Goal: Information Seeking & Learning: Learn about a topic

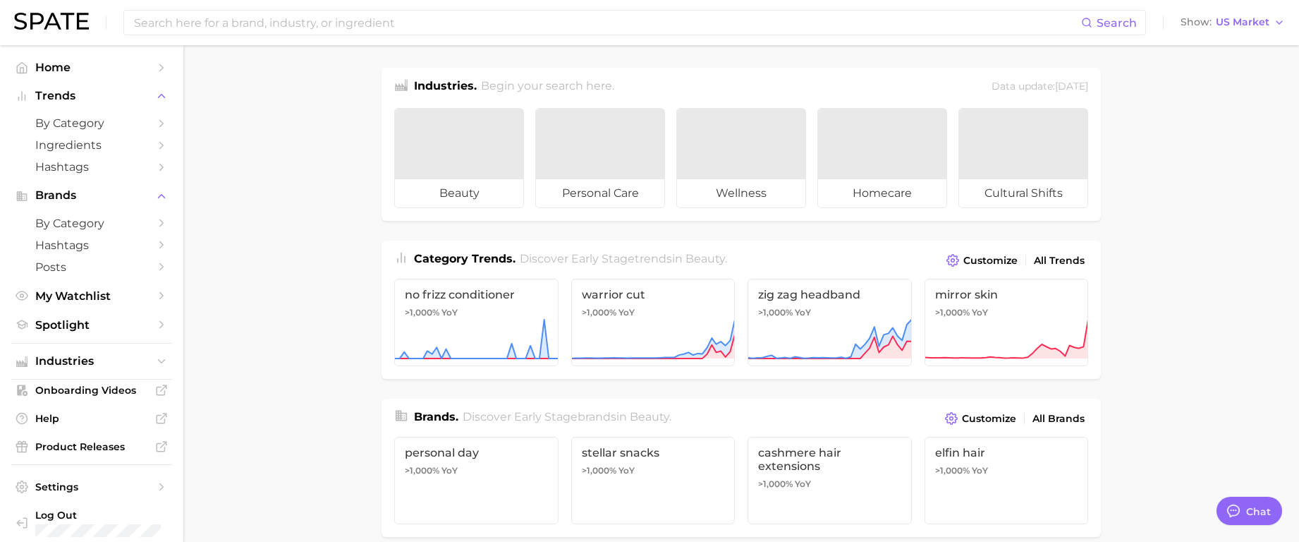
type textarea "x"
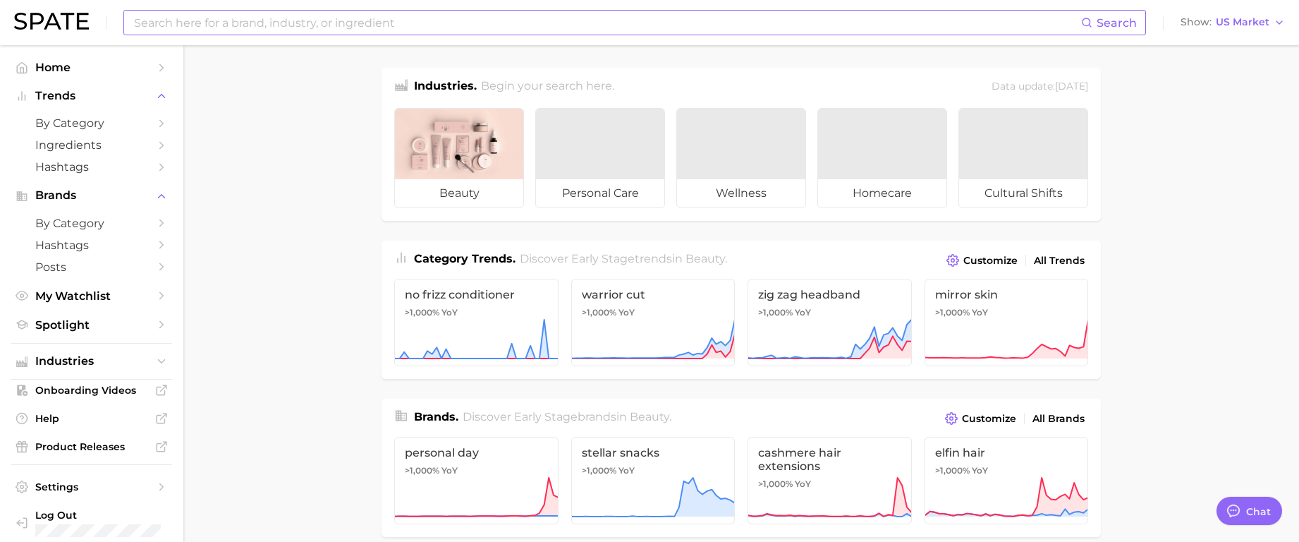
click at [345, 21] on input at bounding box center [607, 23] width 949 height 24
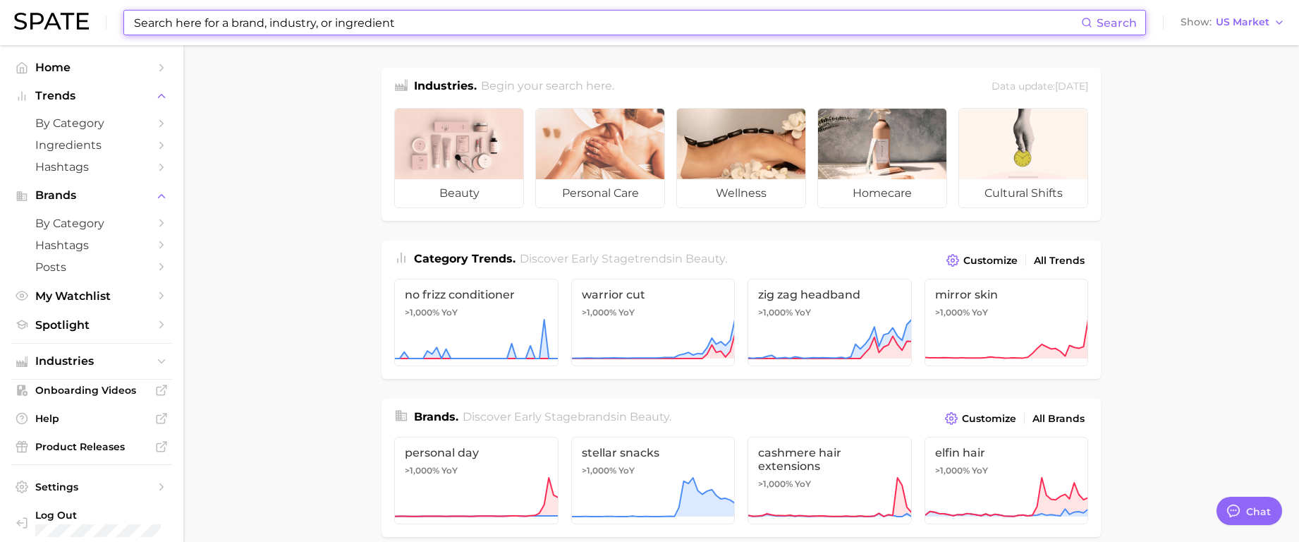
click at [513, 23] on input at bounding box center [607, 23] width 949 height 24
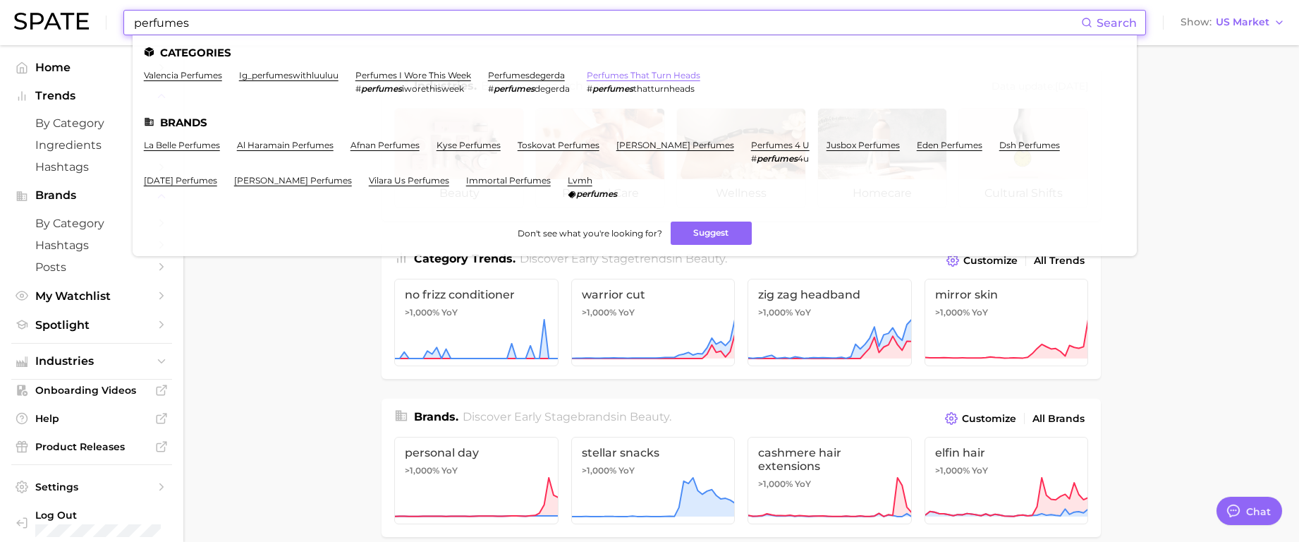
type input "perfumes"
click at [659, 74] on link "perfumes that turn heads" at bounding box center [644, 75] width 114 height 11
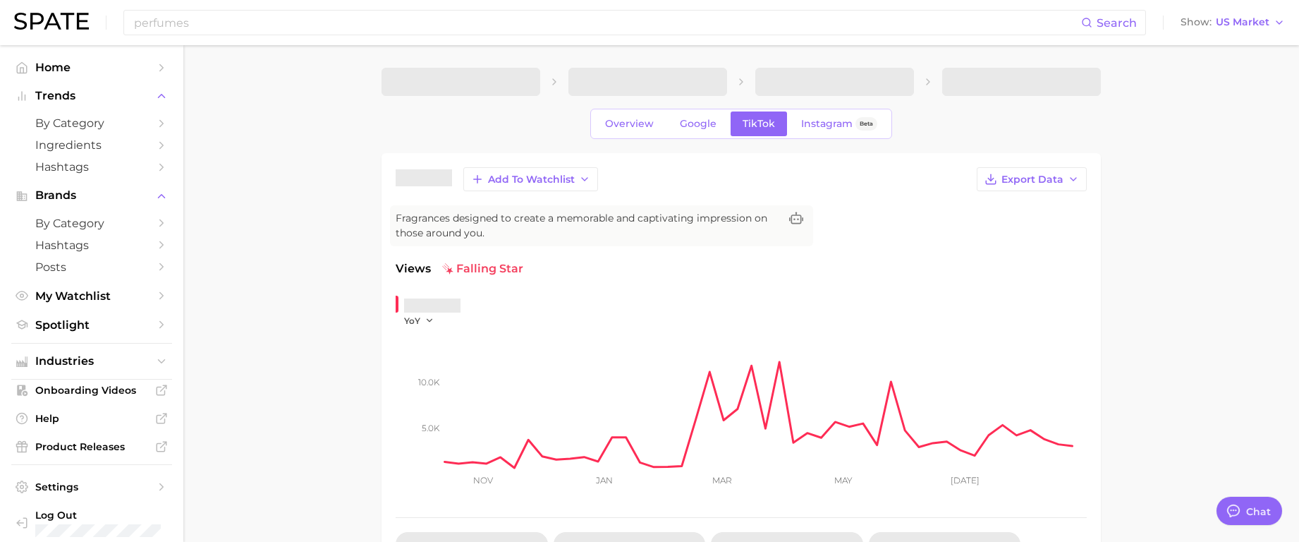
type textarea "x"
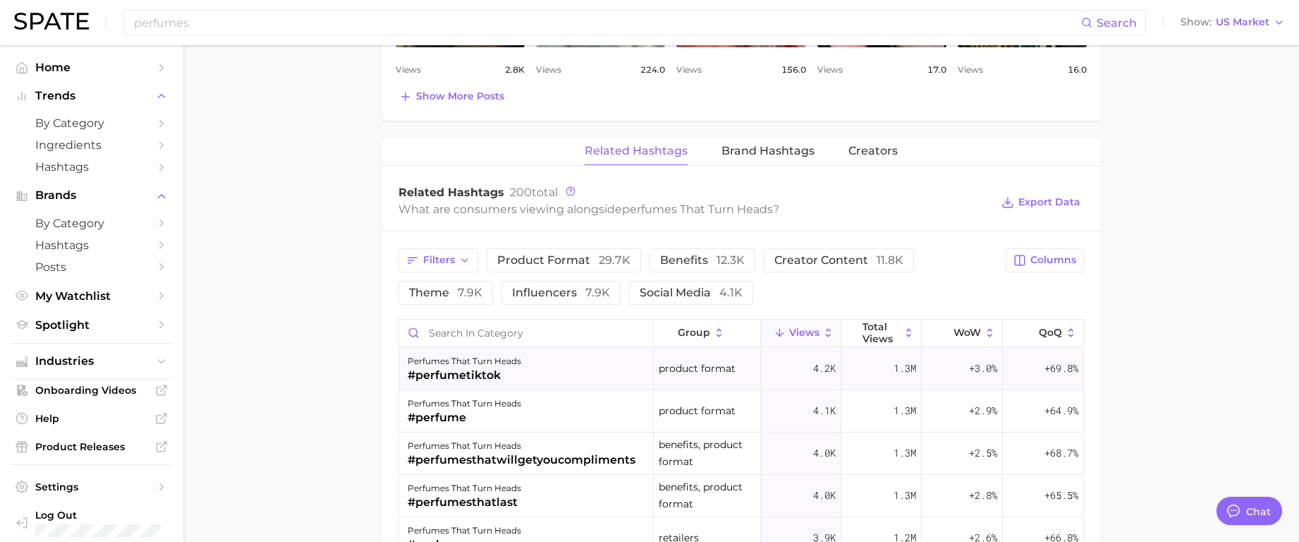
scroll to position [987, 0]
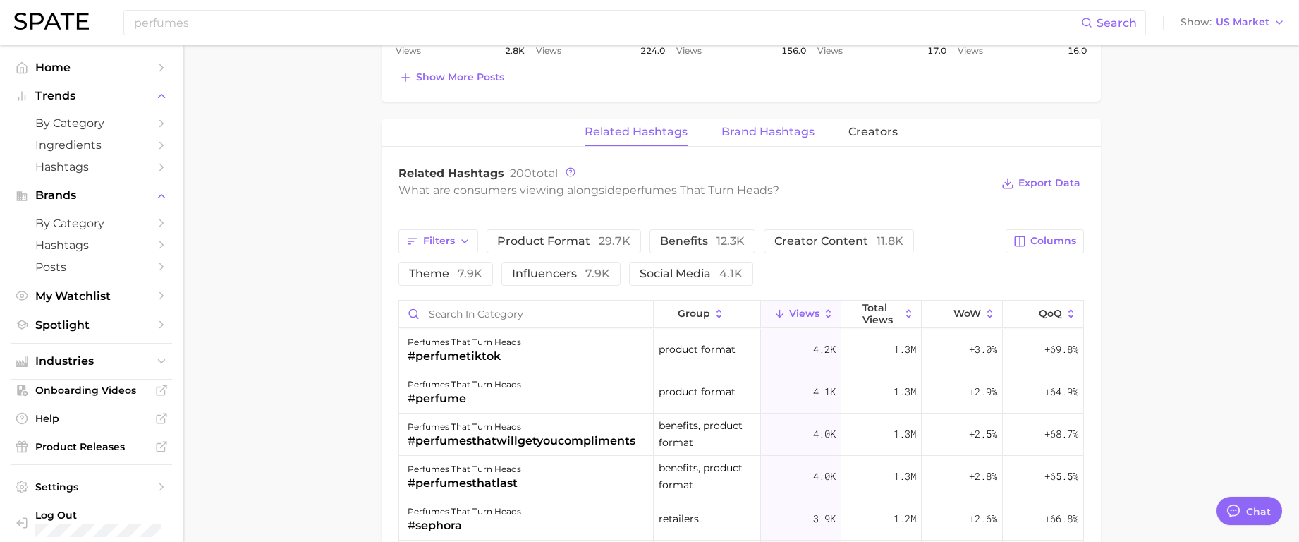
click at [770, 133] on span "Brand Hashtags" at bounding box center [768, 132] width 93 height 13
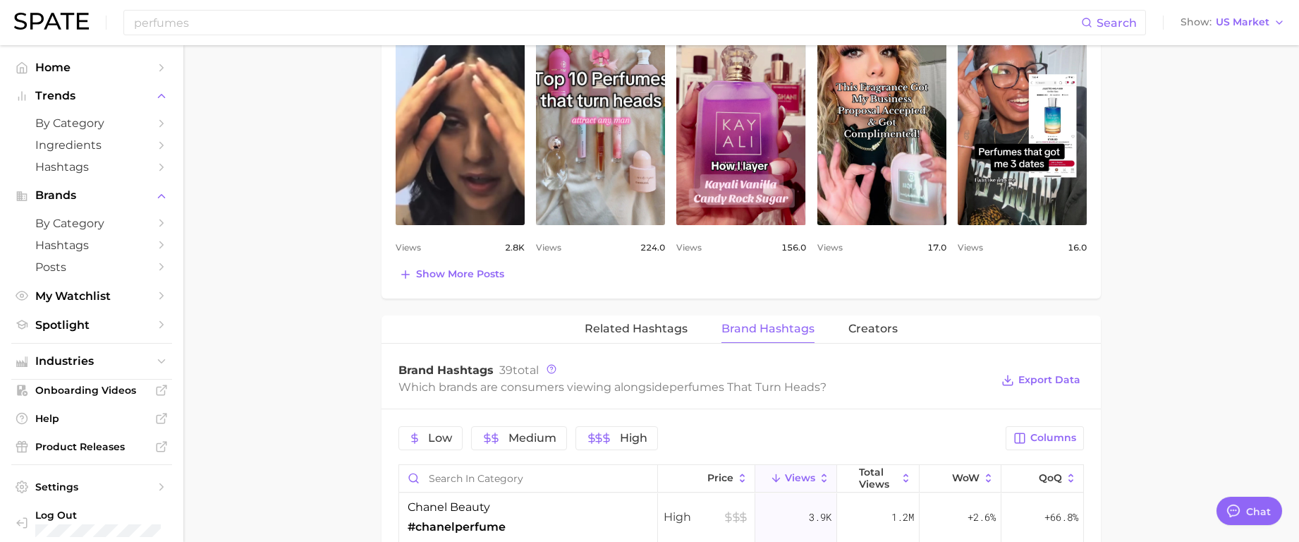
scroll to position [564, 0]
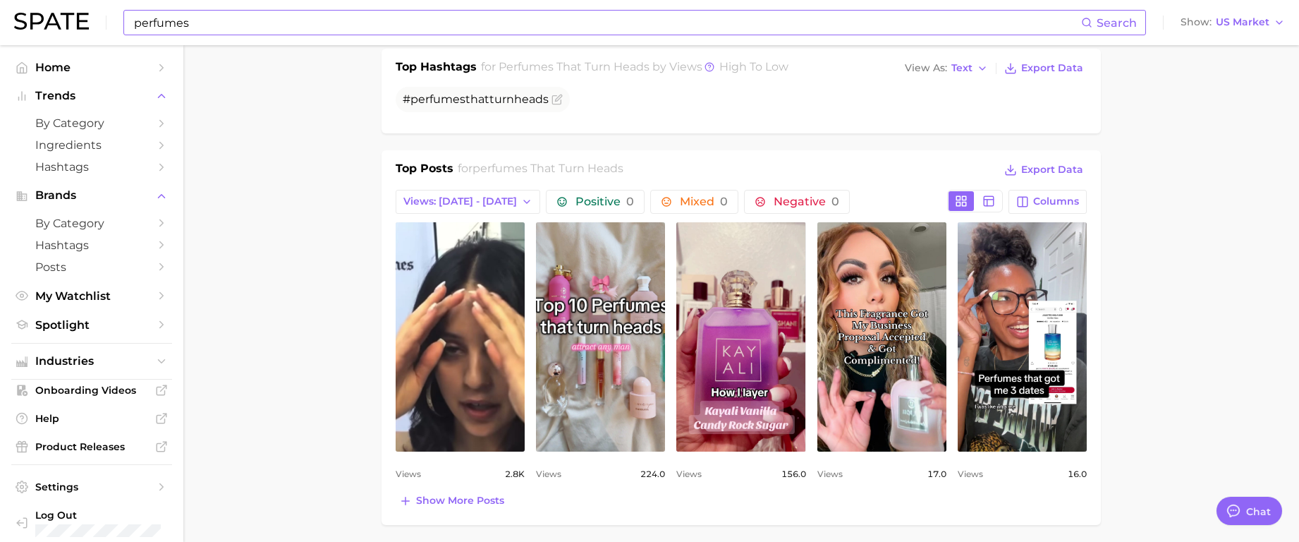
click at [257, 33] on input "perfumes" at bounding box center [607, 23] width 949 height 24
type input "p"
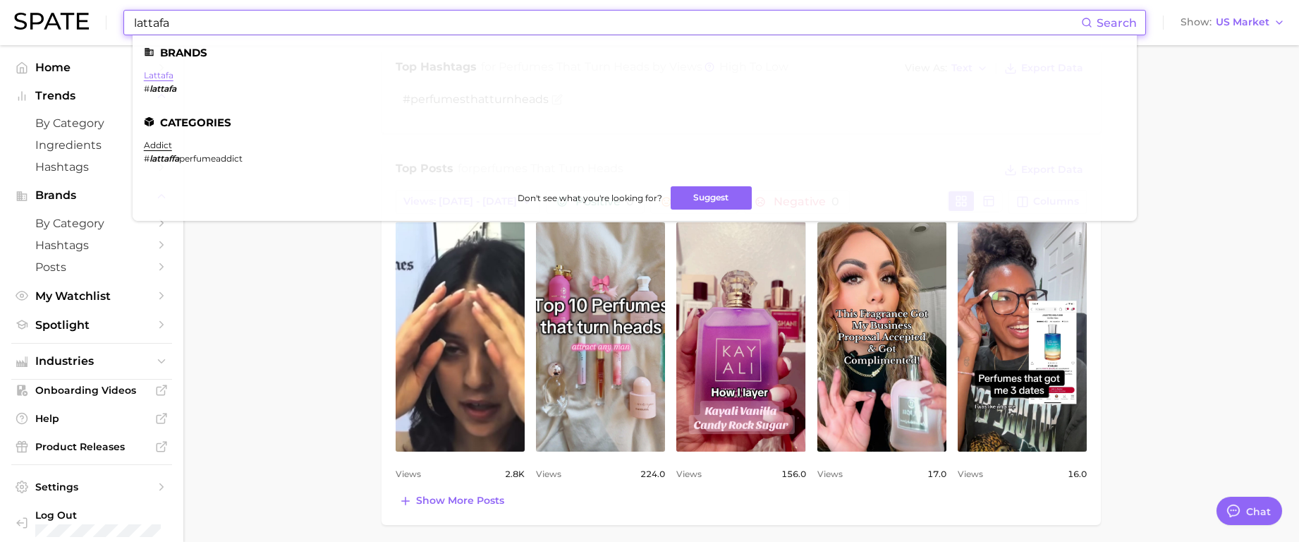
type input "lattafa"
click at [157, 76] on link "lattafa" at bounding box center [159, 75] width 30 height 11
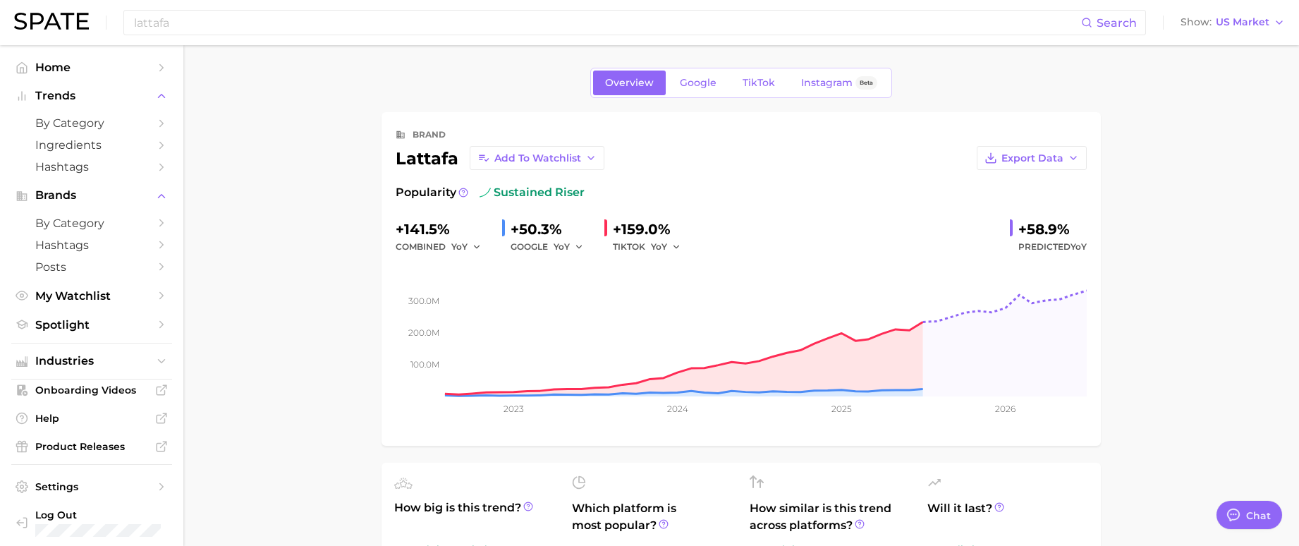
type textarea "x"
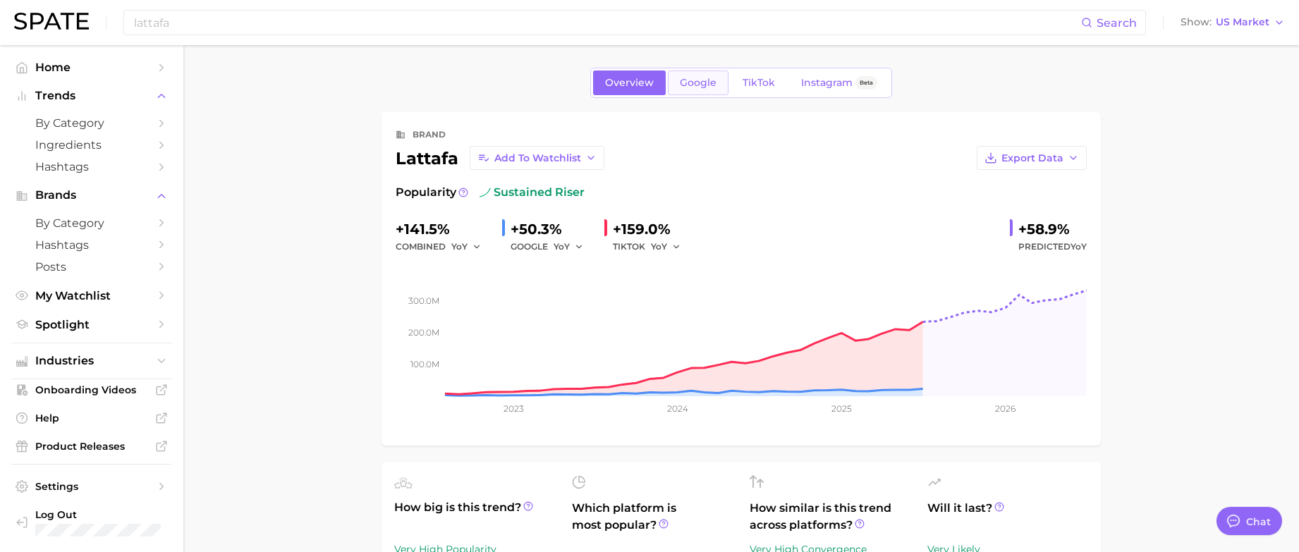
click at [692, 83] on span "Google" at bounding box center [698, 83] width 37 height 12
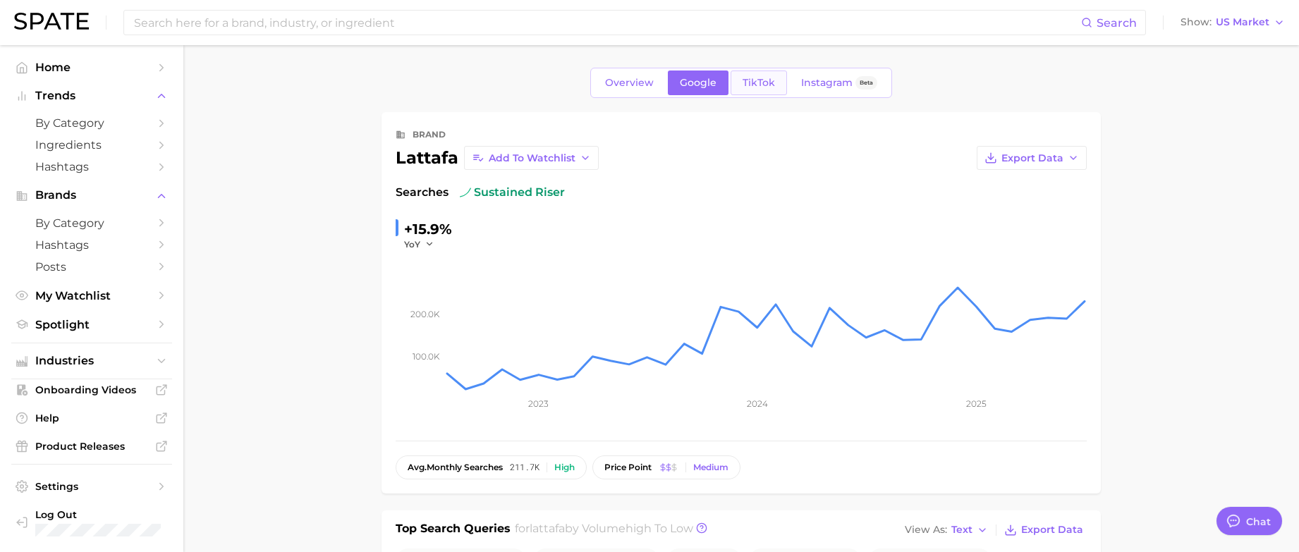
click at [760, 84] on span "TikTok" at bounding box center [759, 83] width 32 height 12
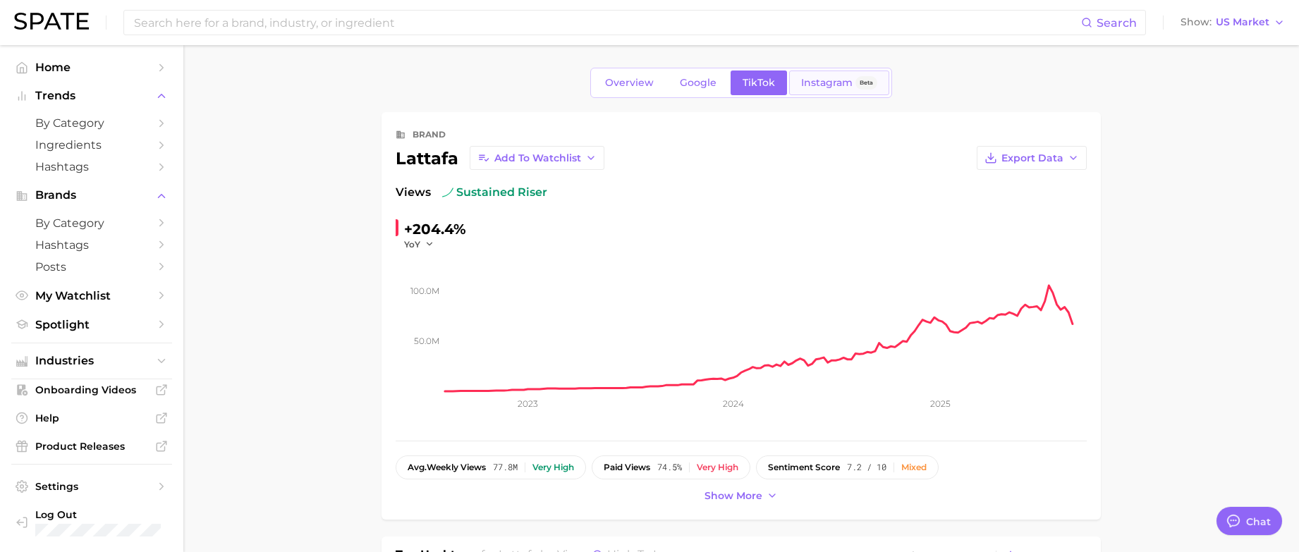
click at [817, 85] on span "Instagram" at bounding box center [826, 83] width 51 height 12
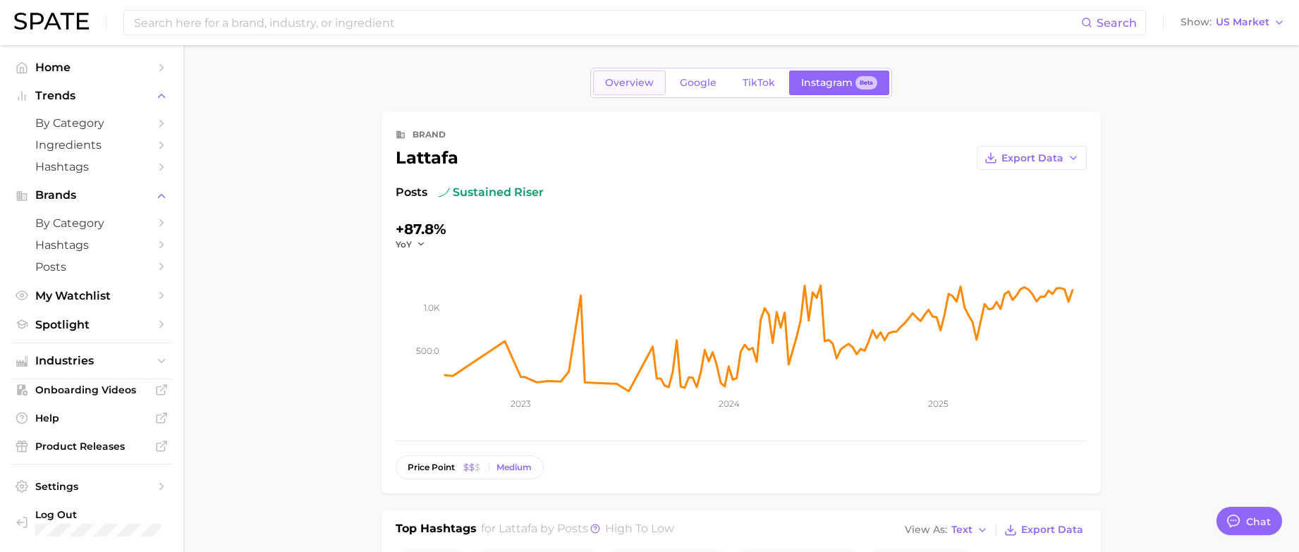
click at [635, 84] on span "Overview" at bounding box center [629, 83] width 49 height 12
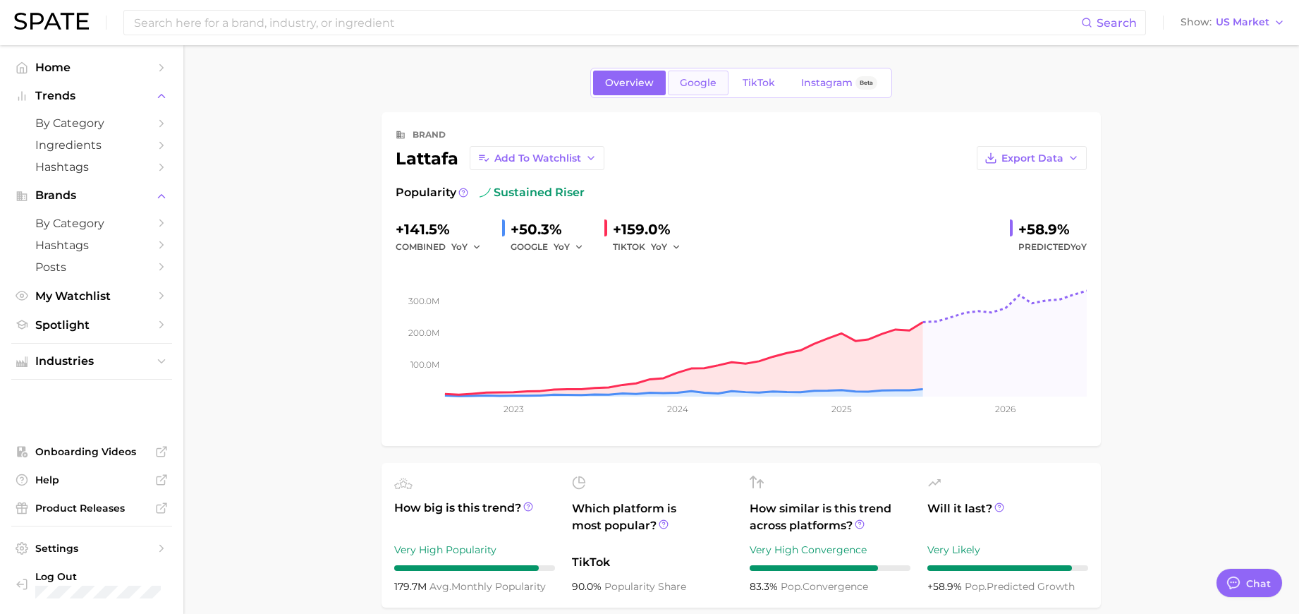
click at [696, 84] on span "Google" at bounding box center [698, 83] width 37 height 12
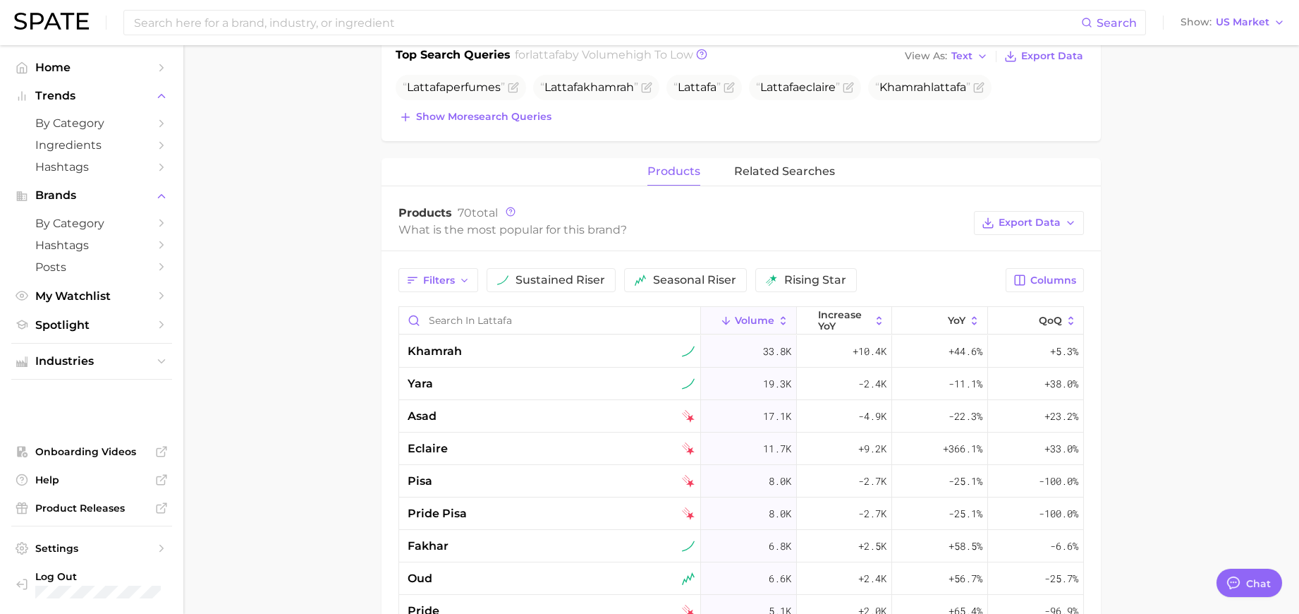
scroll to position [494, 0]
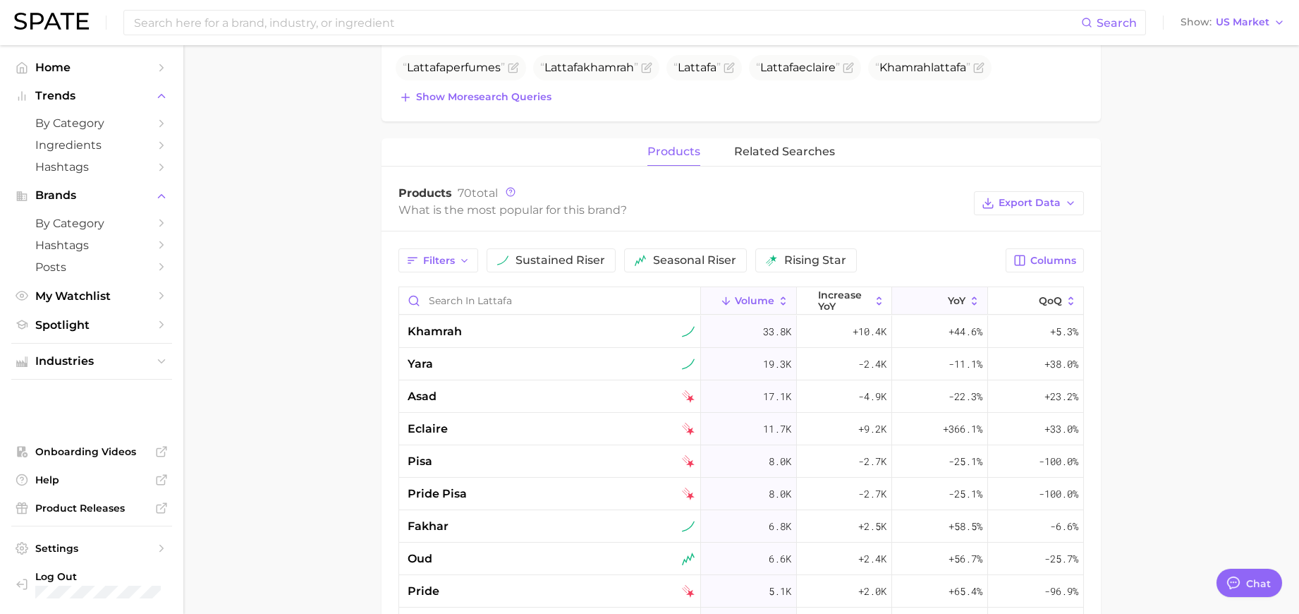
click at [933, 297] on icon at bounding box center [939, 301] width 13 height 13
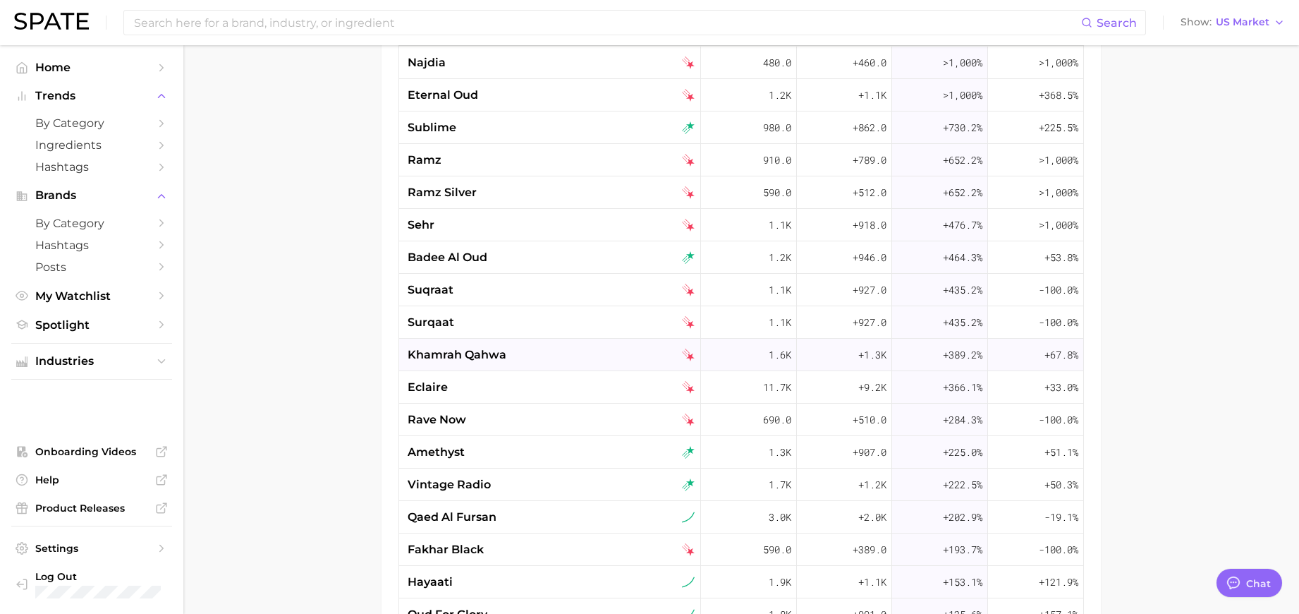
scroll to position [656, 0]
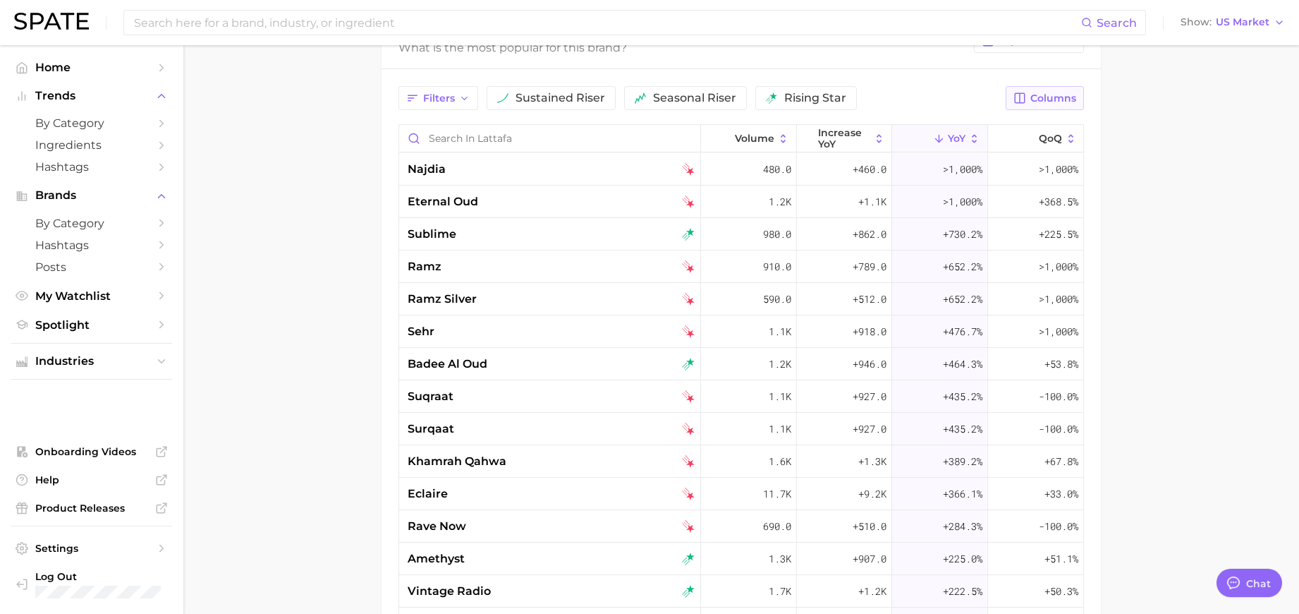
click at [1071, 102] on span "Columns" at bounding box center [1053, 98] width 46 height 12
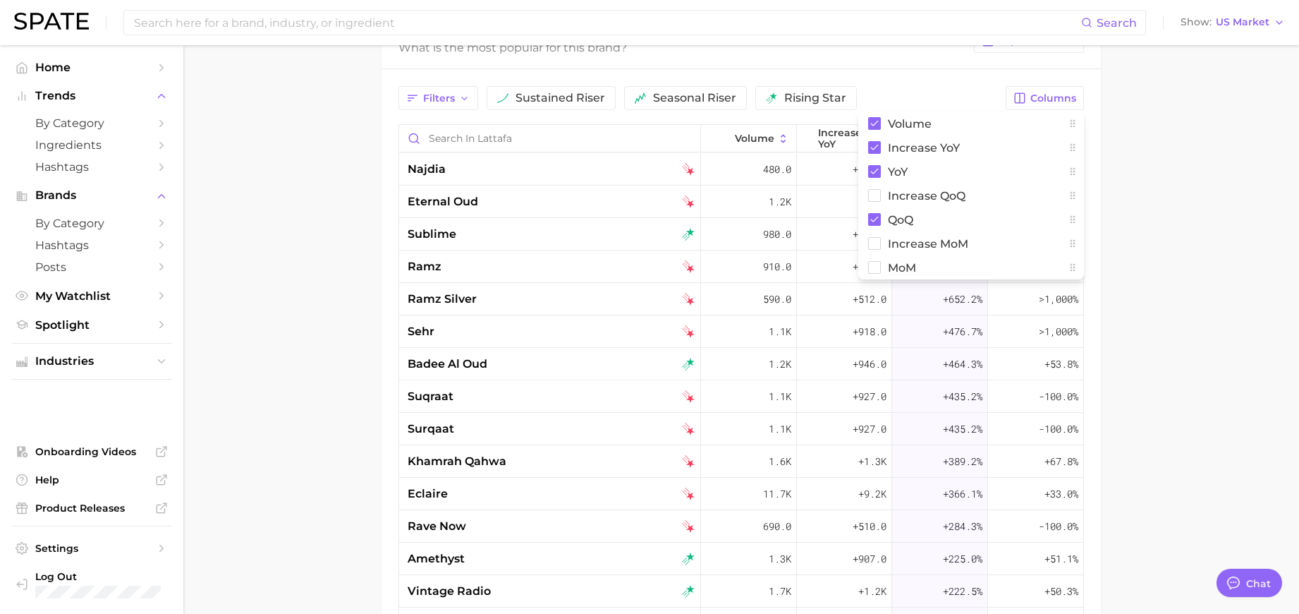
click at [1177, 166] on main "Overview Google TikTok Instagram Beta brand lattafa Add to Watchlist Export Dat…" at bounding box center [741, 107] width 1116 height 1436
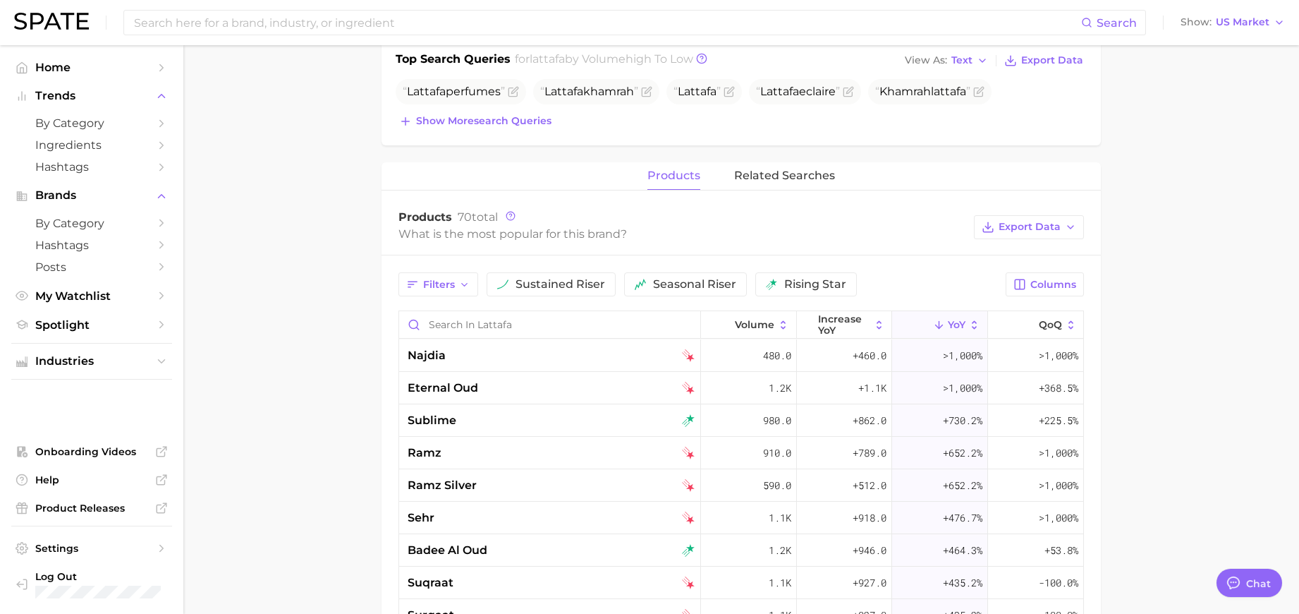
scroll to position [444, 0]
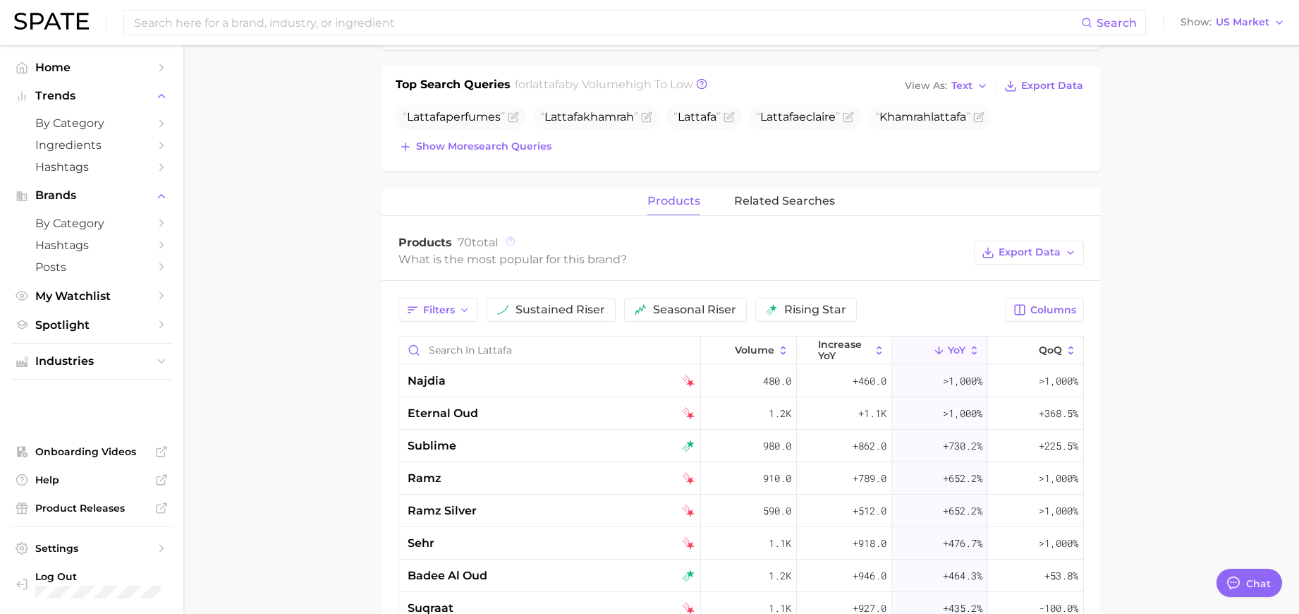
click at [511, 242] on icon at bounding box center [511, 241] width 10 height 10
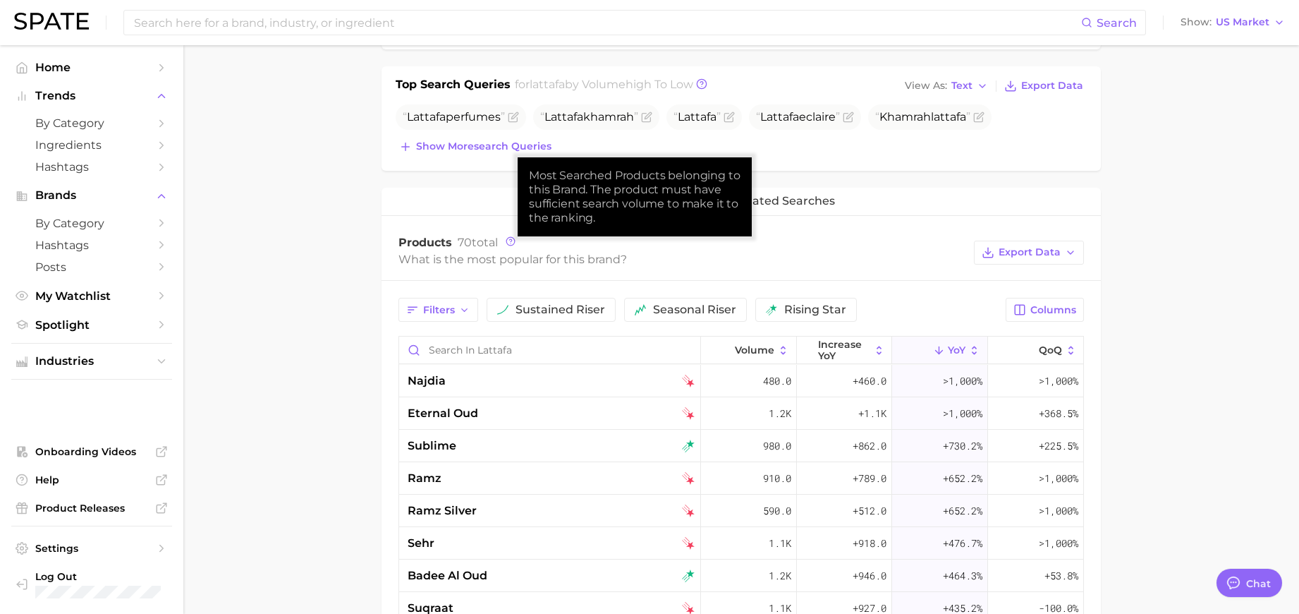
click at [299, 241] on main "Overview Google TikTok Instagram Beta brand lattafa Add to Watchlist Export Dat…" at bounding box center [741, 319] width 1116 height 1436
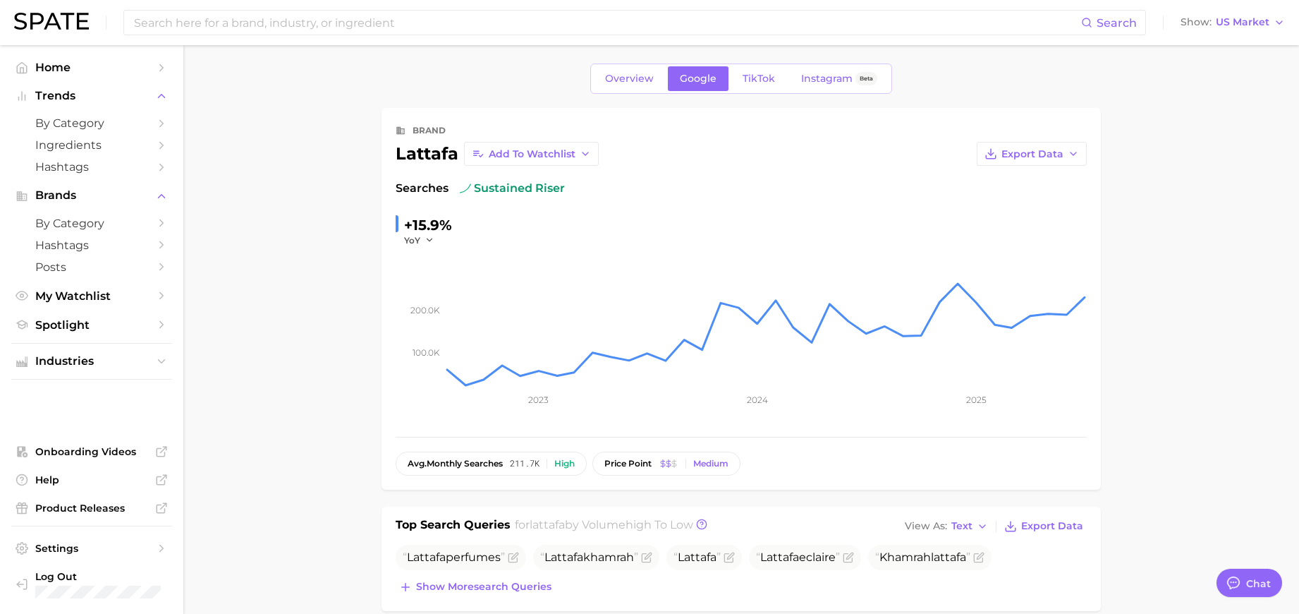
scroll to position [0, 0]
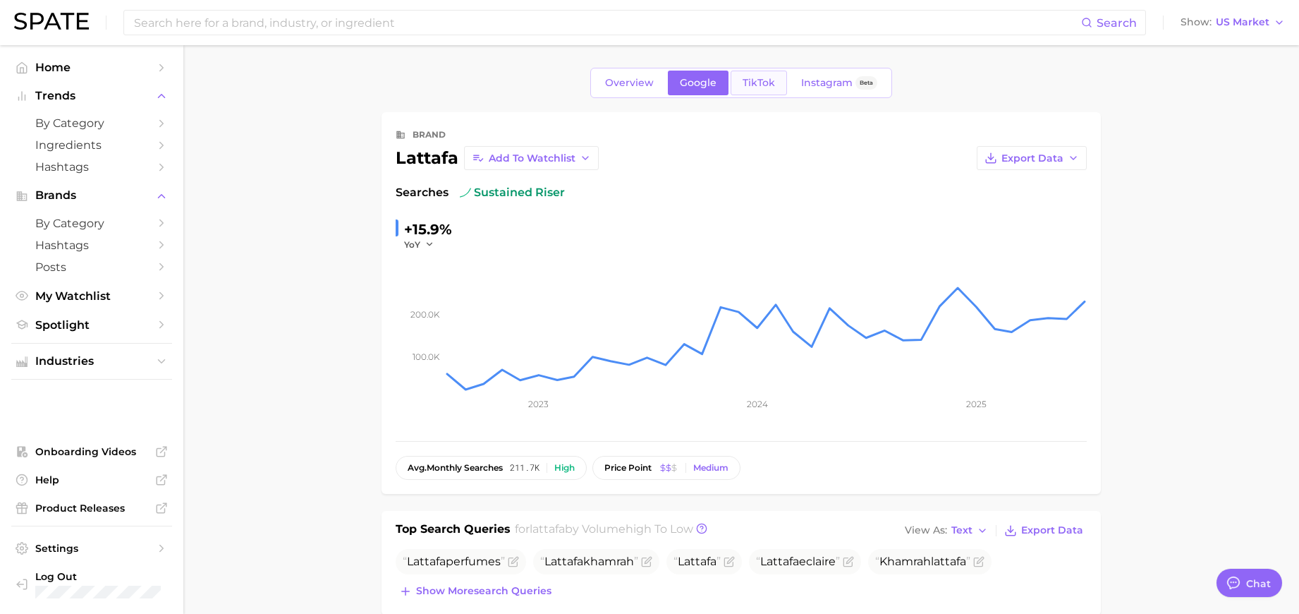
click at [757, 82] on span "TikTok" at bounding box center [759, 83] width 32 height 12
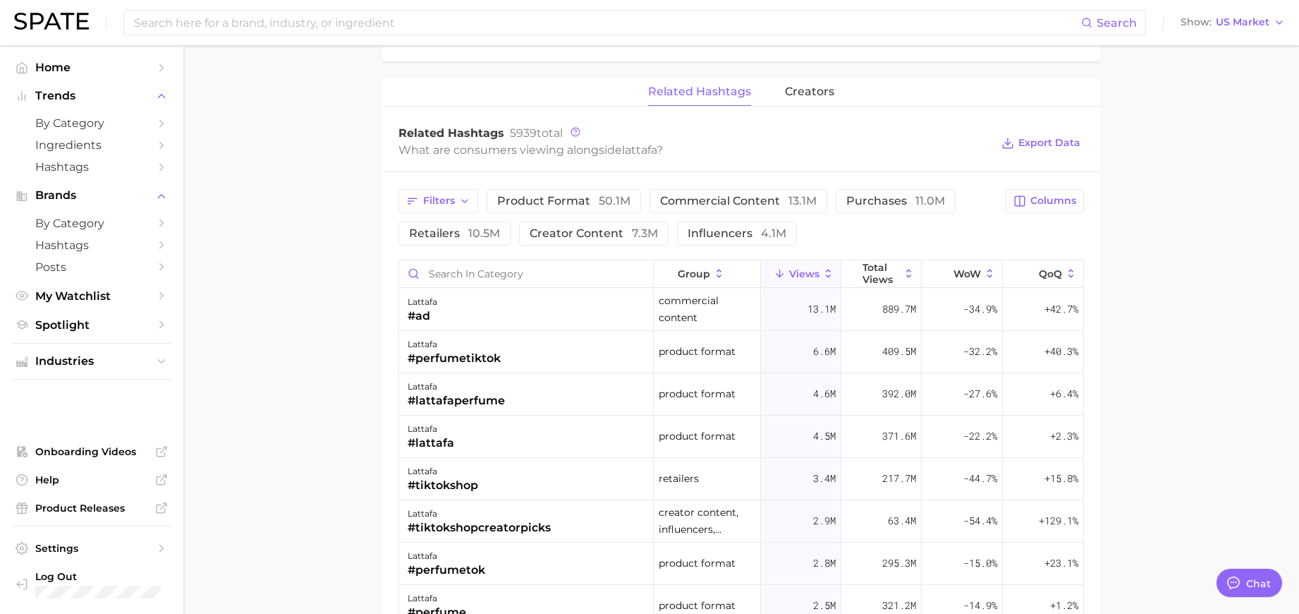
scroll to position [987, 0]
click at [1034, 205] on span "Columns" at bounding box center [1053, 199] width 46 height 12
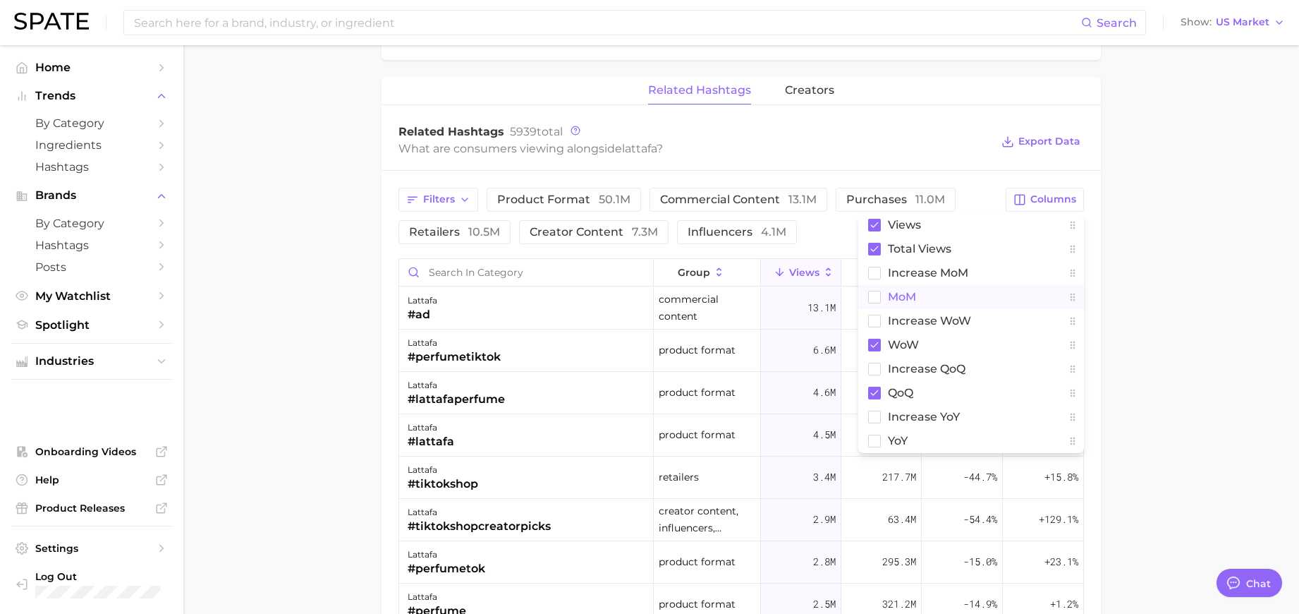
click at [874, 291] on icon at bounding box center [874, 297] width 13 height 13
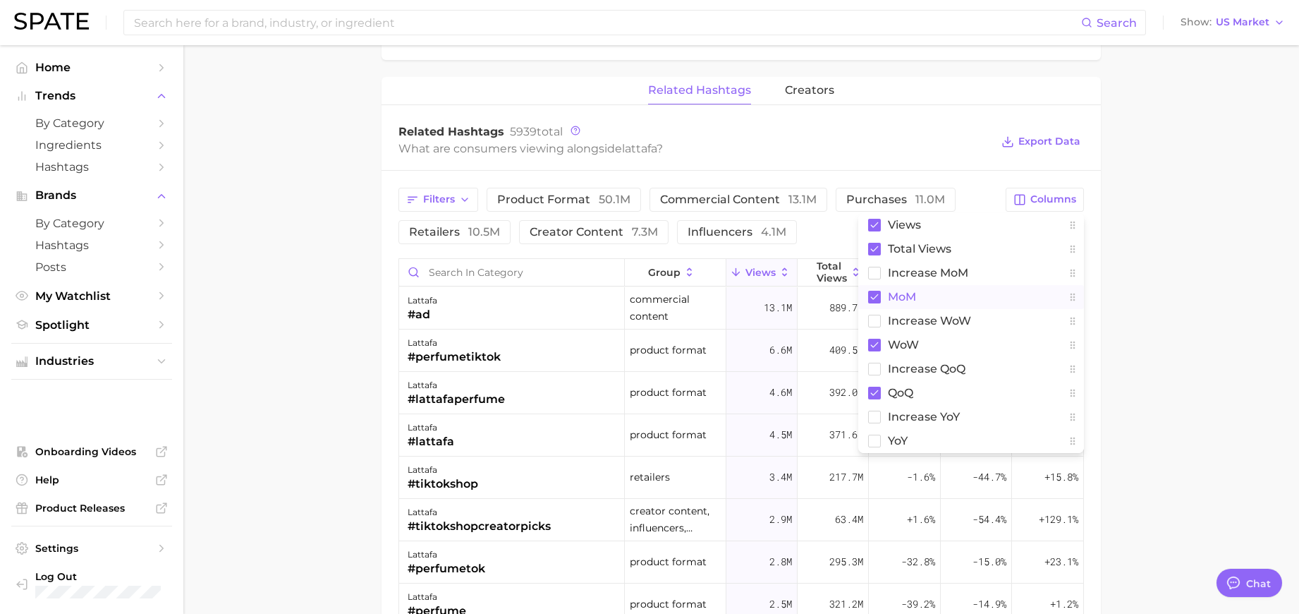
click at [1169, 269] on main "Overview Google TikTok Instagram Beta brand lattafa Add to Watchlist Export Dat…" at bounding box center [741, 9] width 1116 height 1902
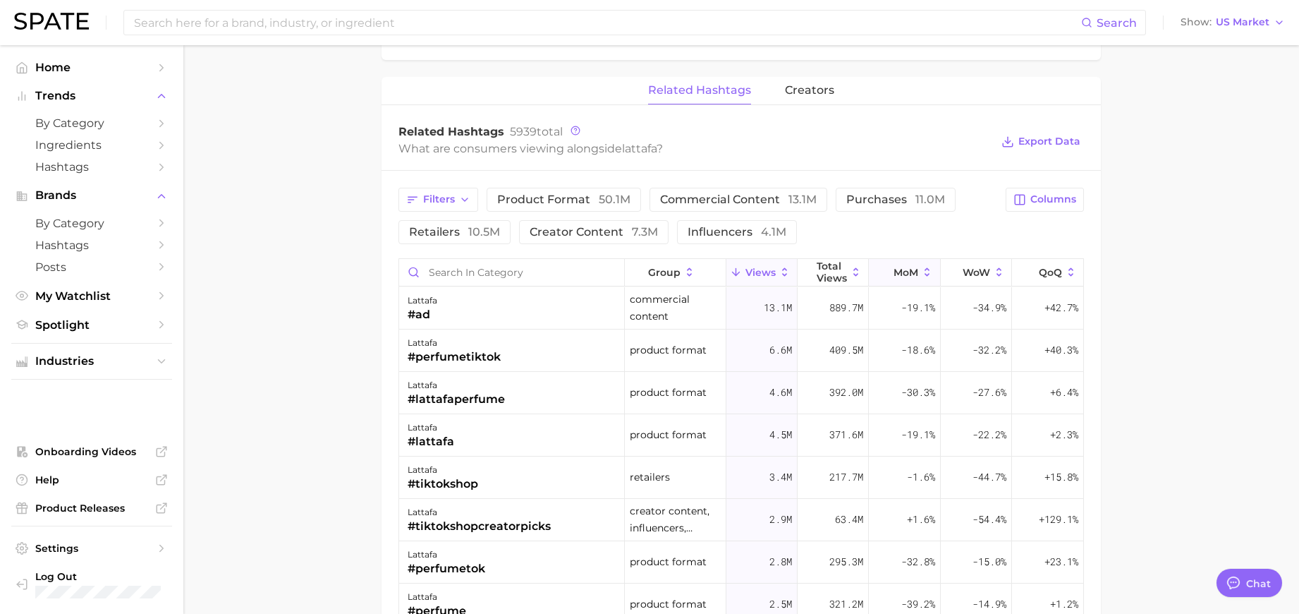
click at [906, 269] on span "MoM" at bounding box center [906, 272] width 25 height 11
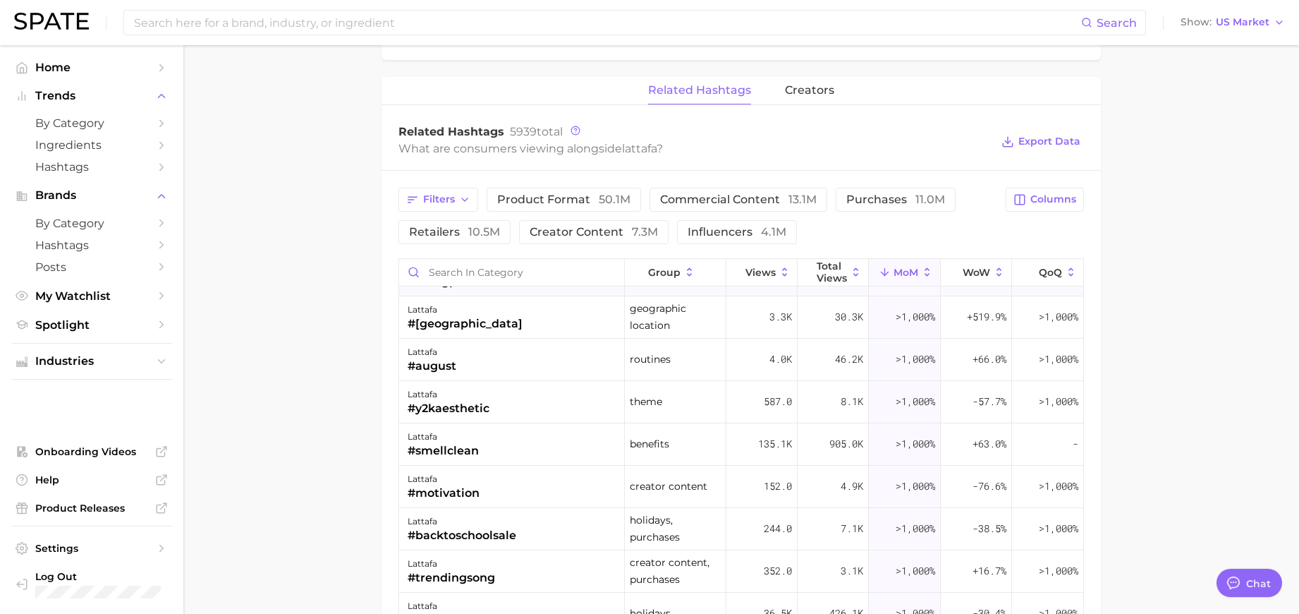
scroll to position [71, 0]
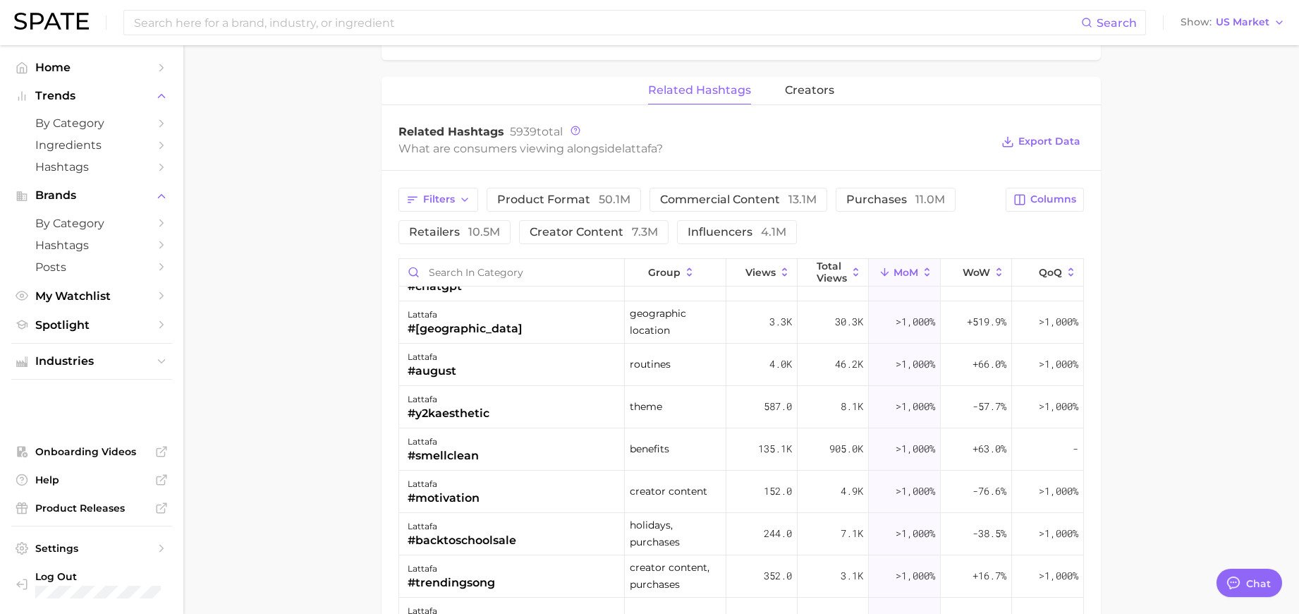
click at [895, 267] on span "MoM" at bounding box center [906, 272] width 25 height 11
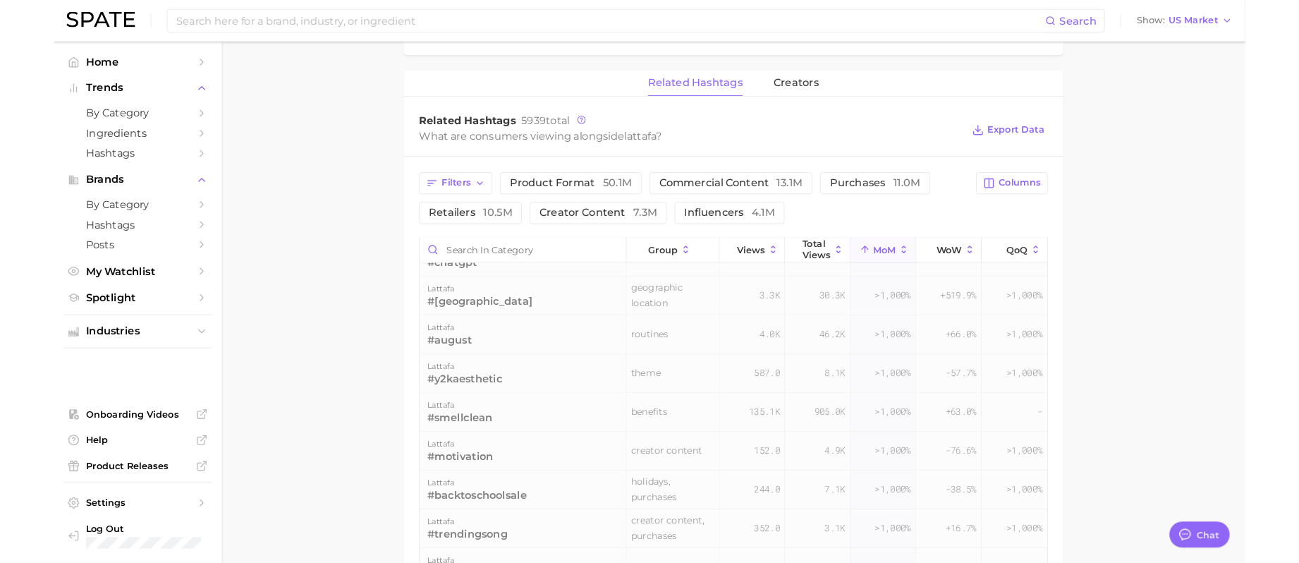
scroll to position [0, 0]
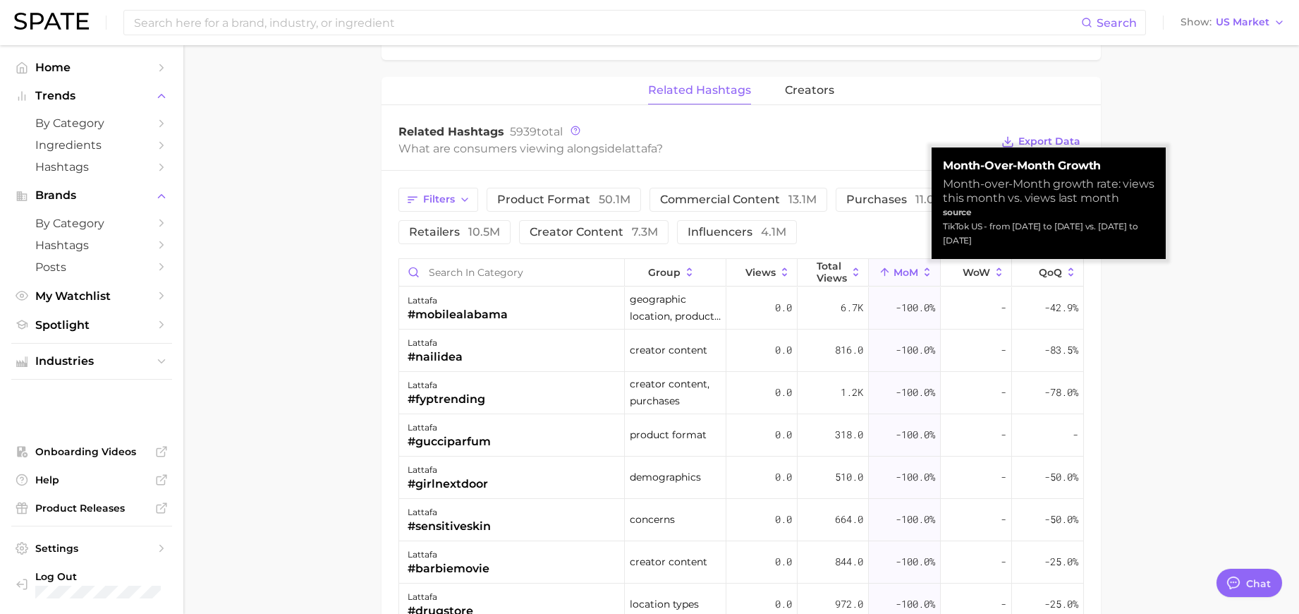
click at [894, 271] on span "MoM" at bounding box center [906, 272] width 25 height 11
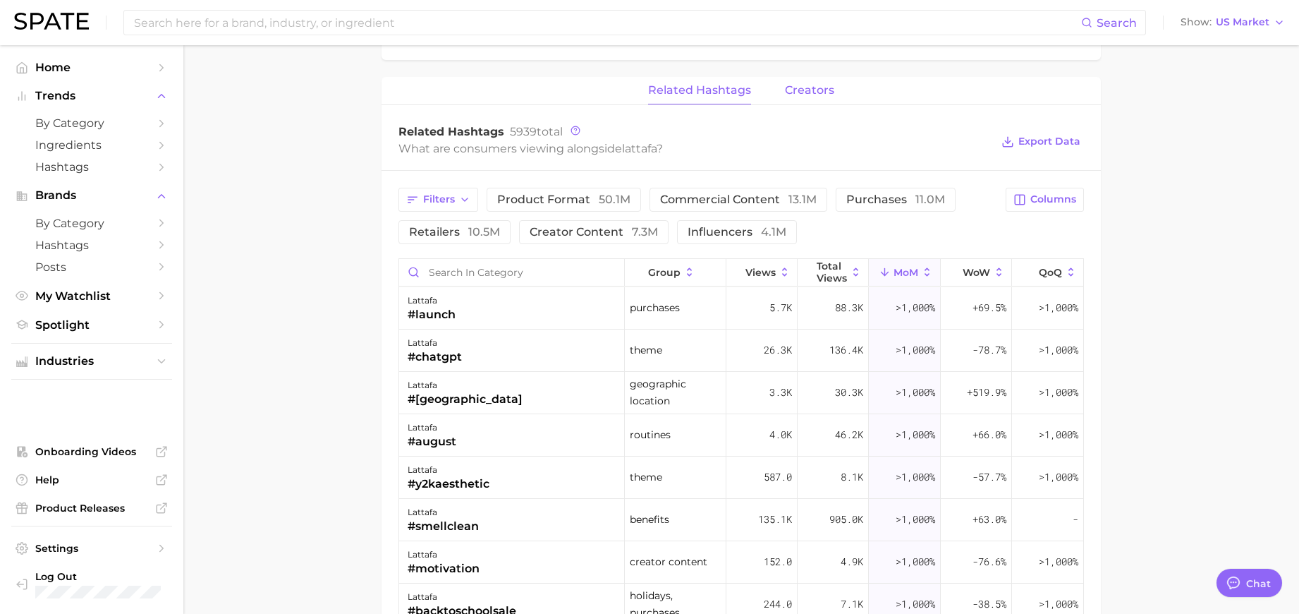
click at [813, 96] on span "creators" at bounding box center [809, 90] width 49 height 13
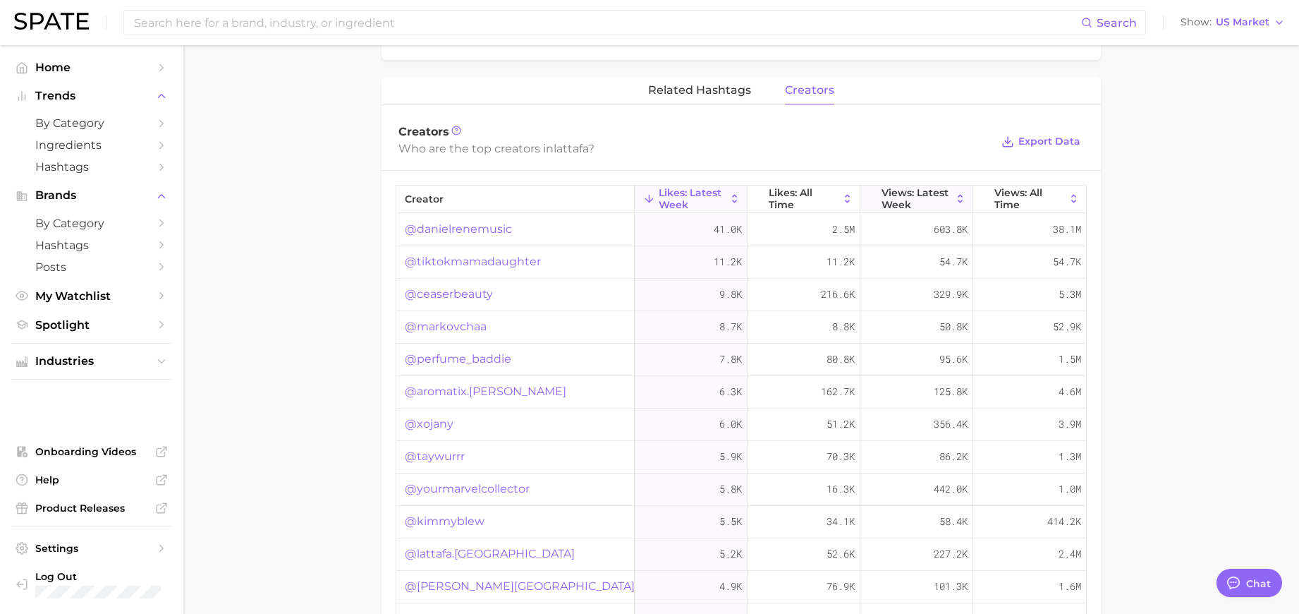
click at [909, 202] on span "Views: Latest Week" at bounding box center [917, 198] width 70 height 23
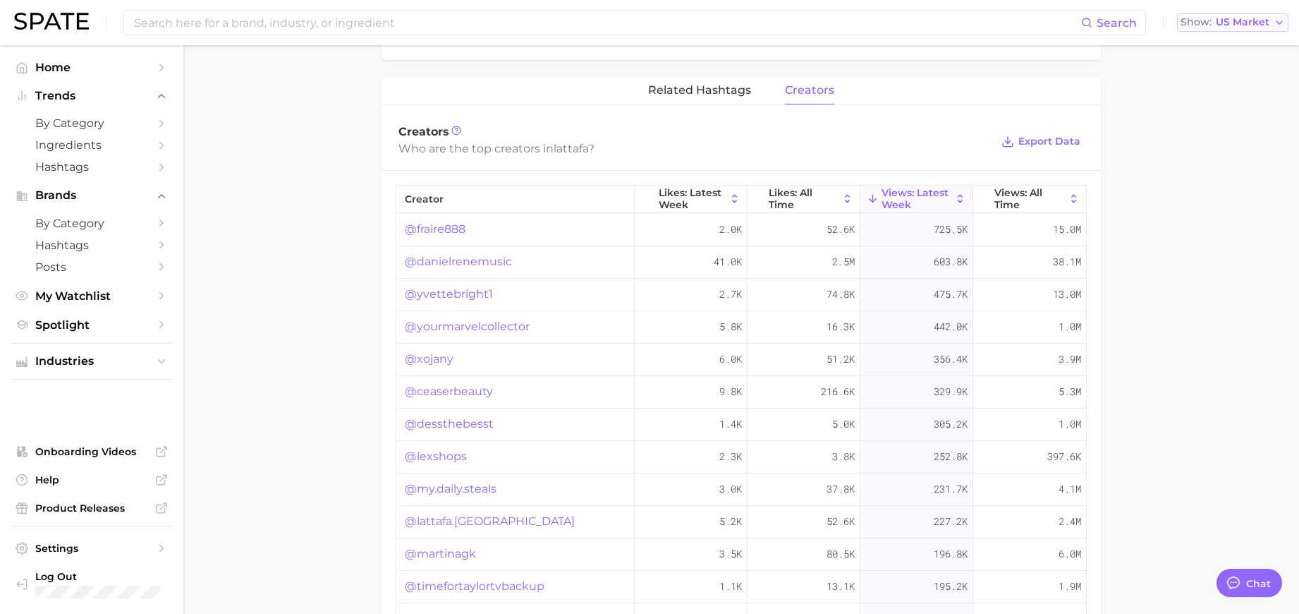
click at [1252, 26] on span "US Market" at bounding box center [1243, 22] width 54 height 8
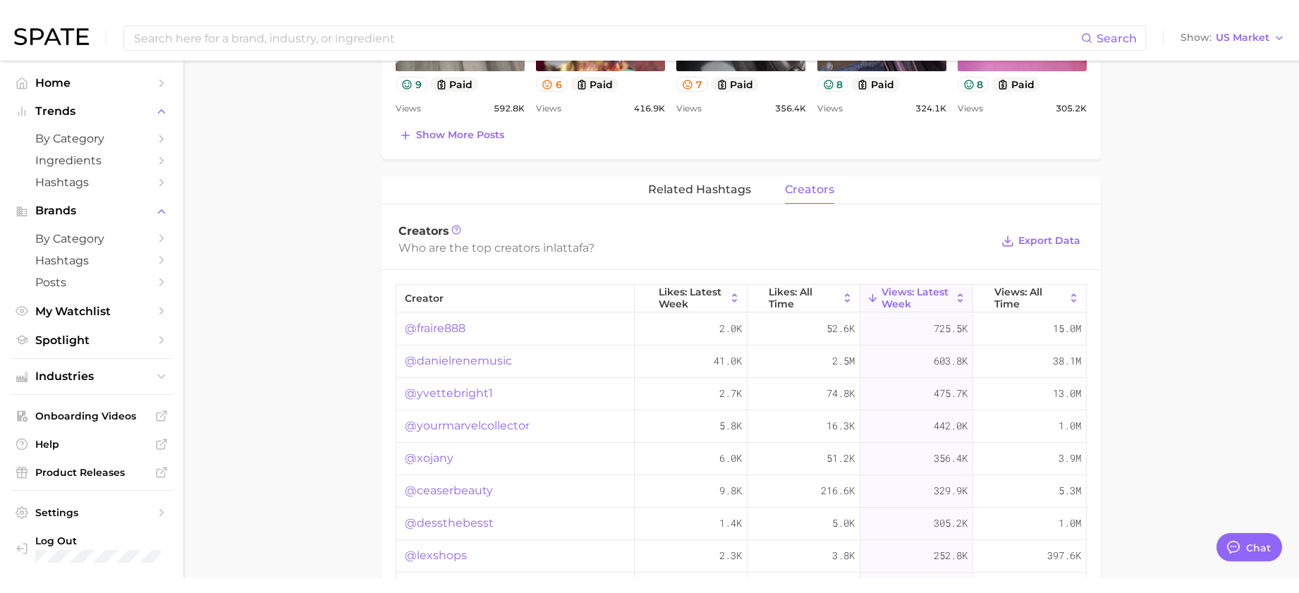
scroll to position [904, 0]
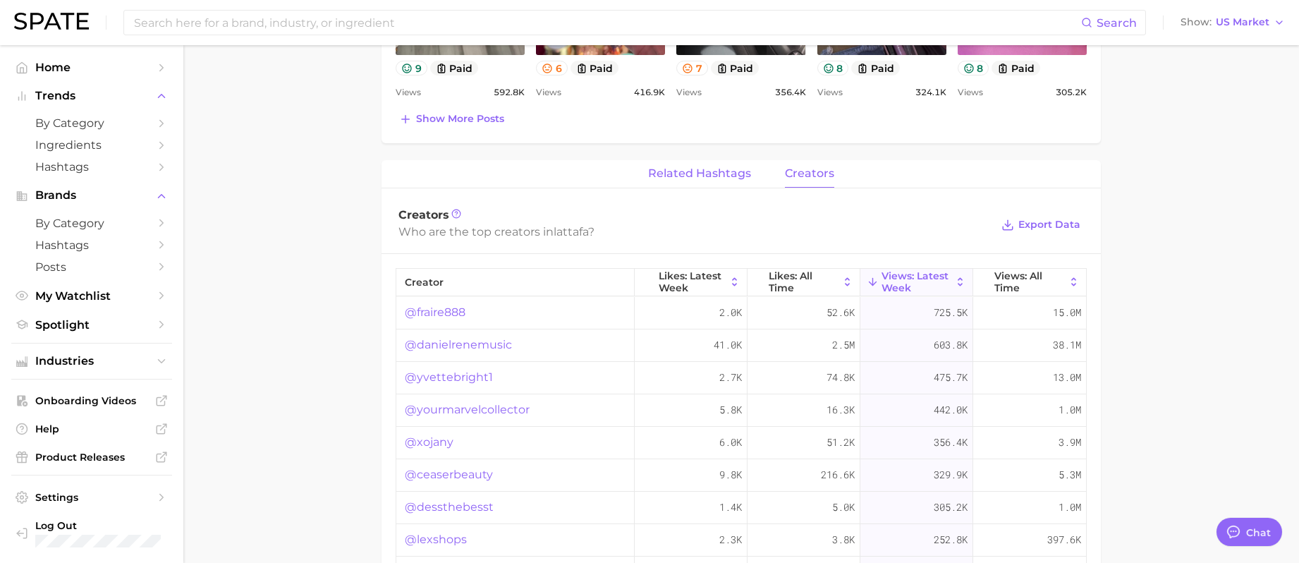
click at [706, 168] on span "related hashtags" at bounding box center [699, 173] width 103 height 13
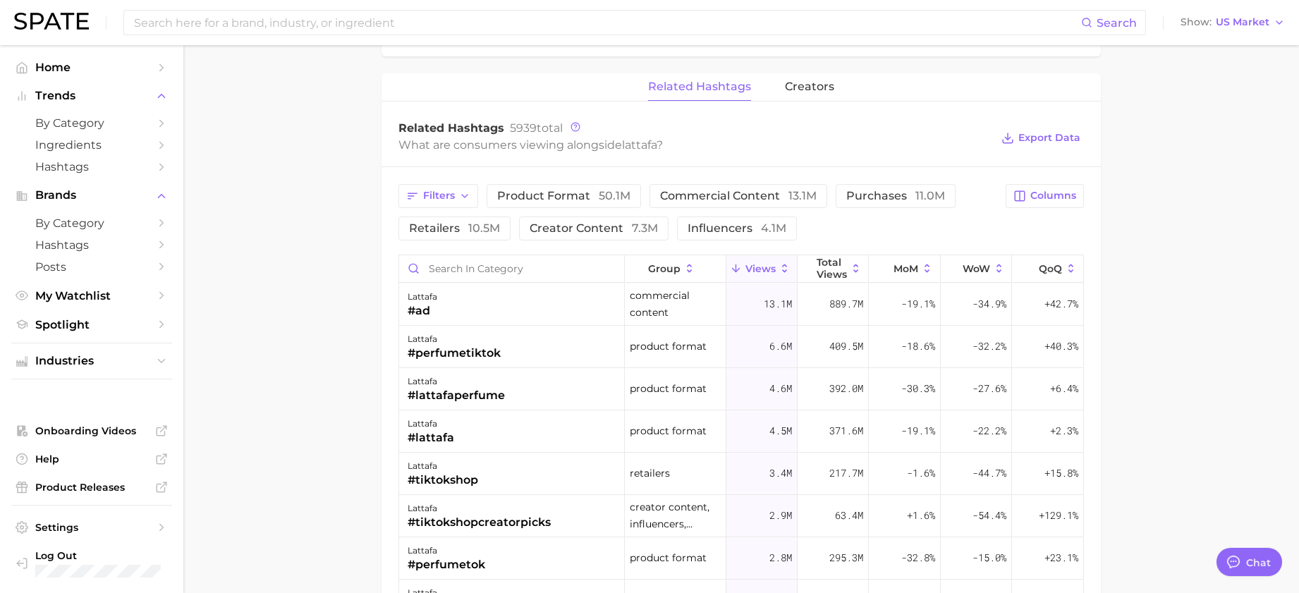
scroll to position [975, 0]
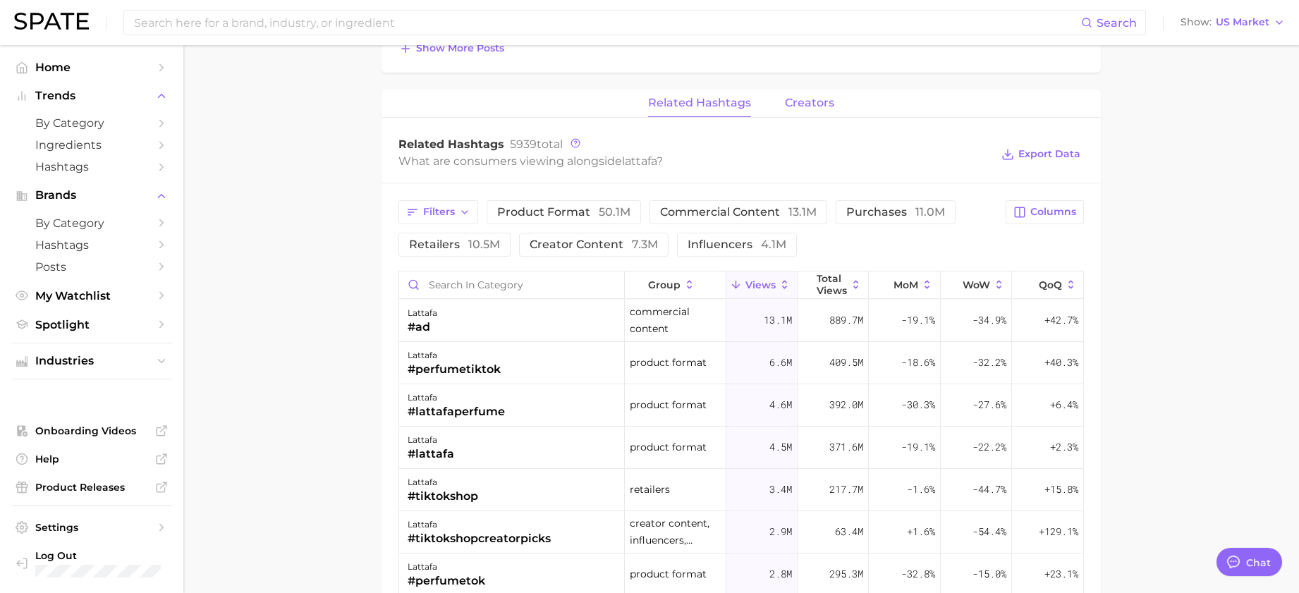
click at [804, 109] on span "creators" at bounding box center [809, 103] width 49 height 13
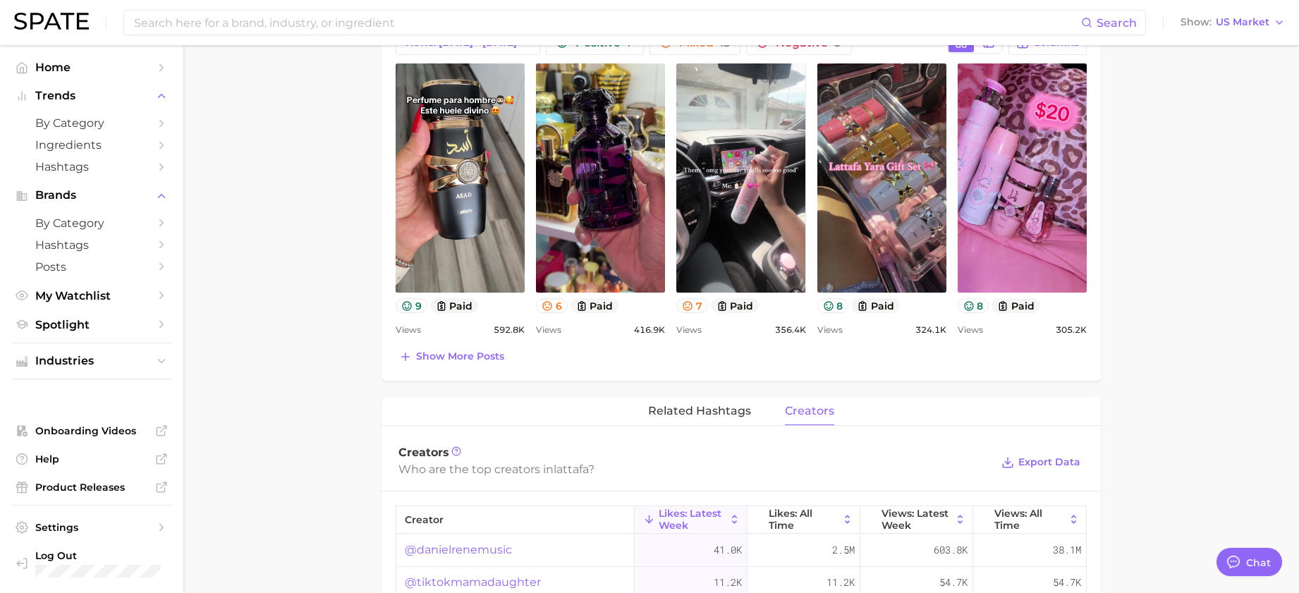
scroll to position [763, 0]
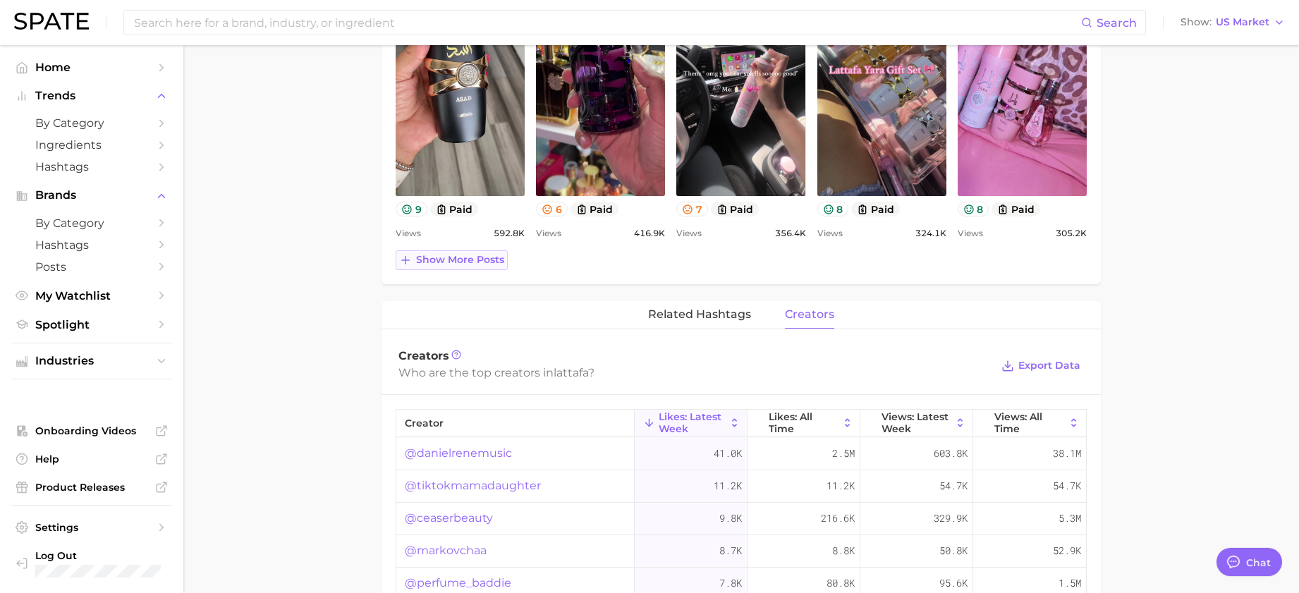
click at [483, 264] on span "Show more posts" at bounding box center [460, 260] width 88 height 12
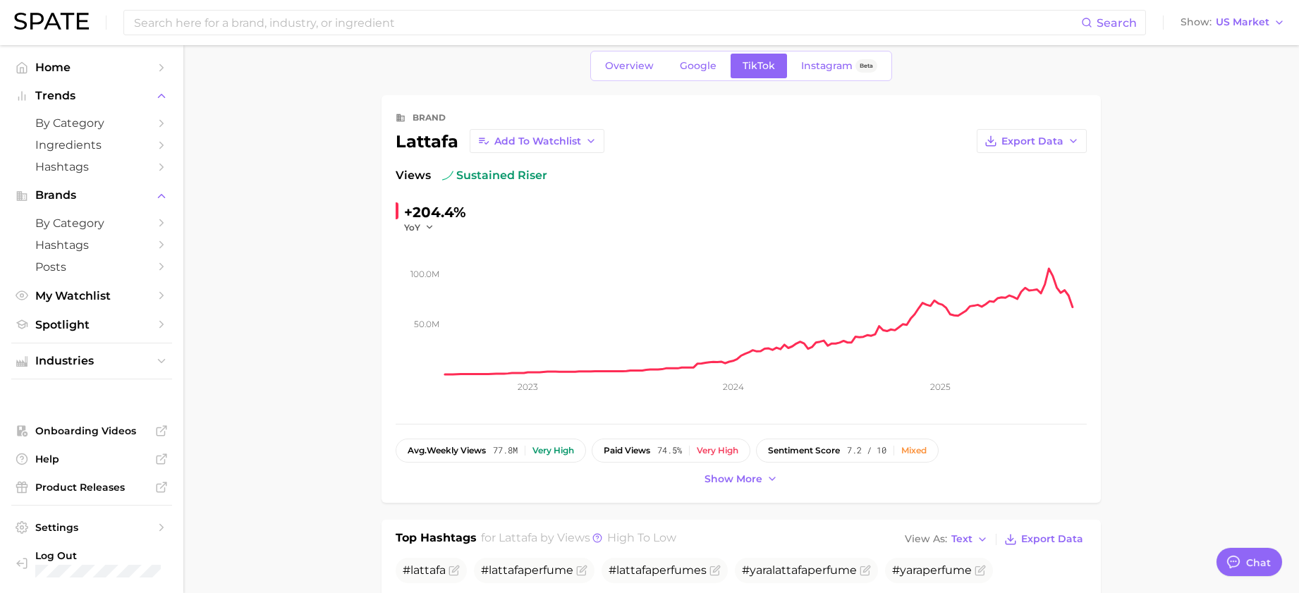
scroll to position [0, 0]
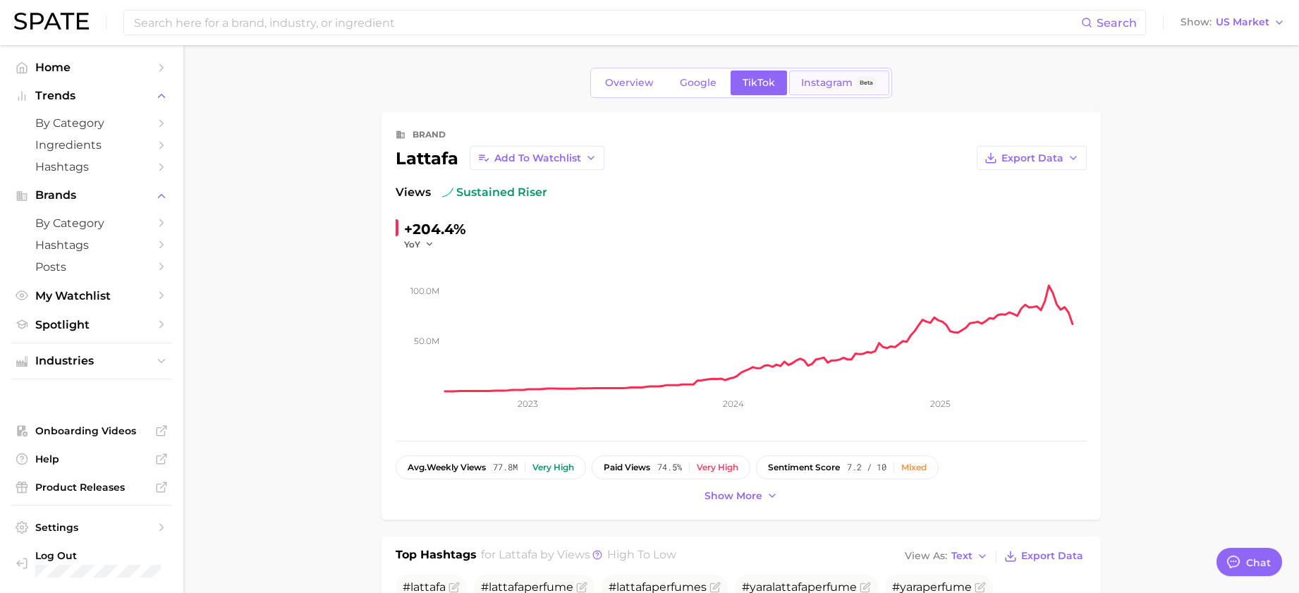
click at [830, 81] on span "Instagram" at bounding box center [826, 83] width 51 height 12
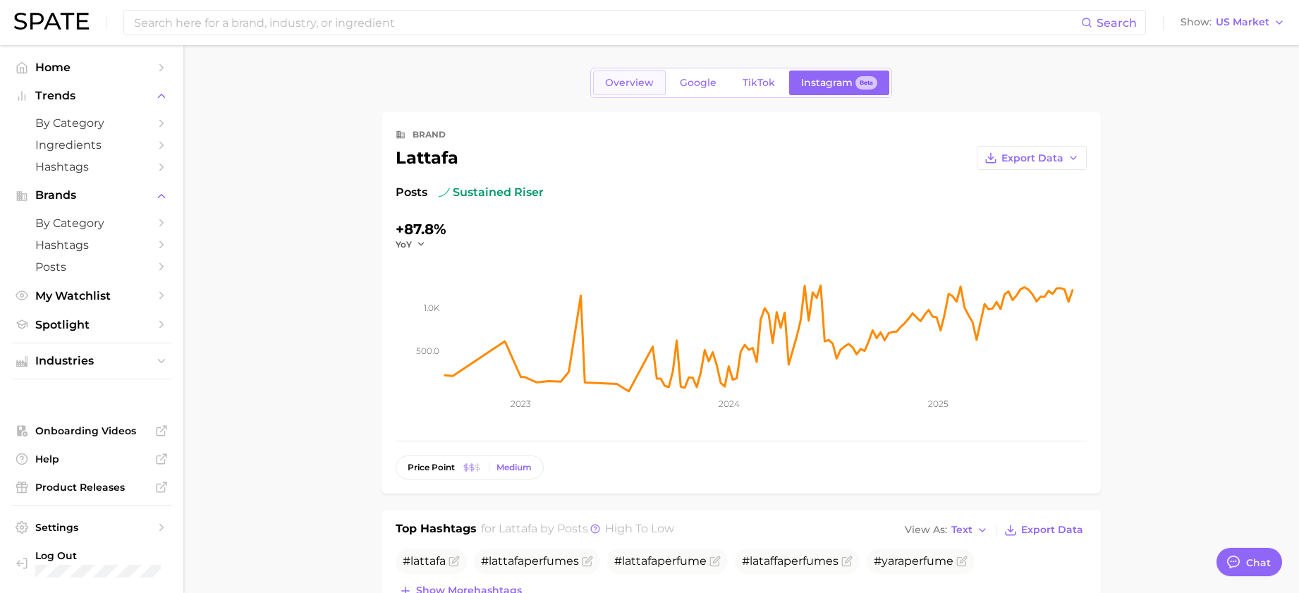
click at [640, 94] on link "Overview" at bounding box center [629, 83] width 73 height 25
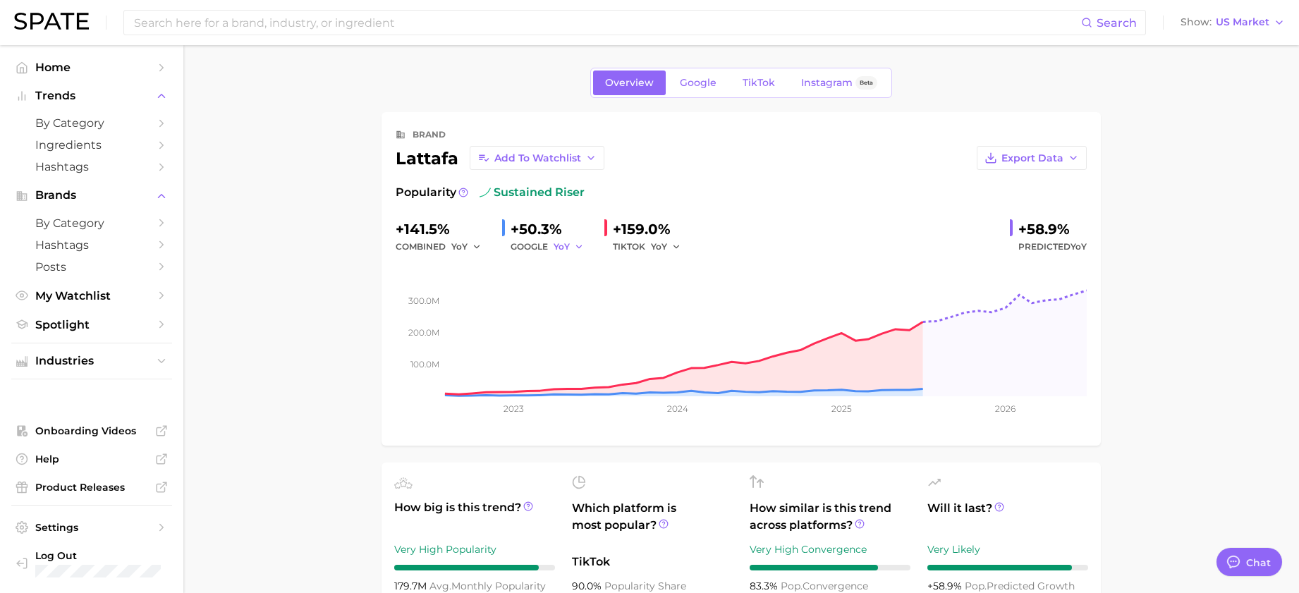
click at [576, 246] on icon "button" at bounding box center [579, 247] width 10 height 10
click at [568, 272] on span "YoY" at bounding box center [570, 269] width 18 height 12
click at [578, 244] on icon "button" at bounding box center [579, 247] width 10 height 10
click at [577, 296] on span "QoQ" at bounding box center [572, 294] width 23 height 12
click at [676, 245] on icon "button" at bounding box center [676, 247] width 10 height 10
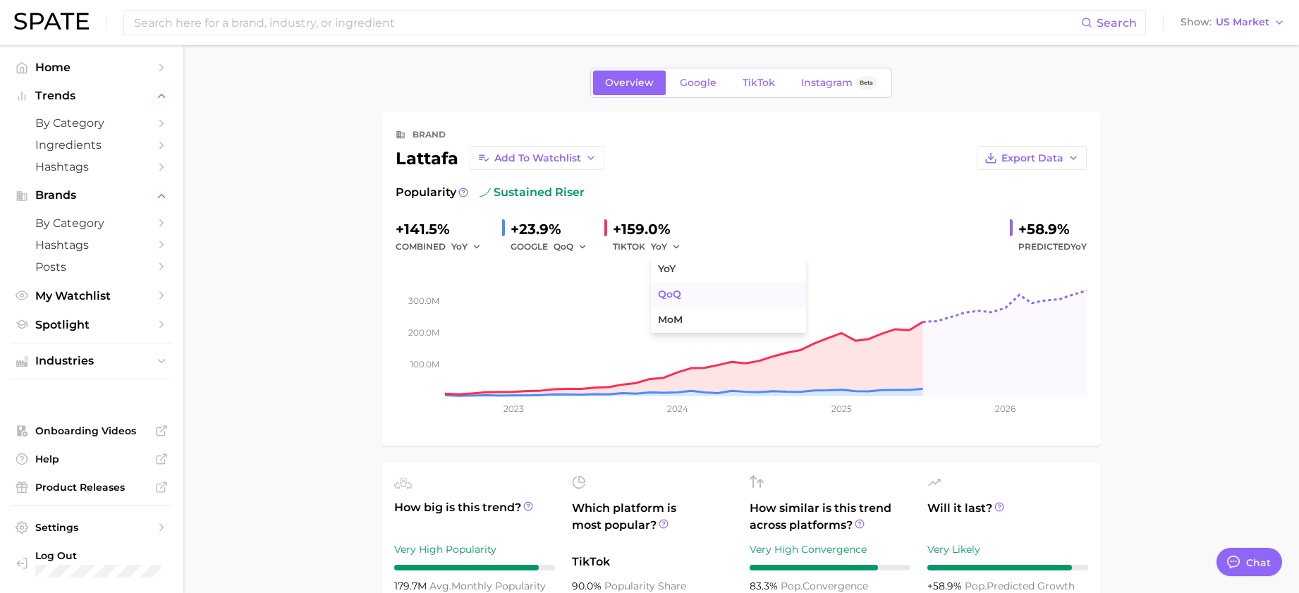
click at [667, 291] on span "QoQ" at bounding box center [669, 294] width 23 height 12
click at [678, 245] on icon "button" at bounding box center [680, 247] width 10 height 10
click at [679, 317] on span "MoM" at bounding box center [670, 320] width 25 height 12
click at [678, 248] on icon "button" at bounding box center [681, 247] width 10 height 10
click at [668, 291] on span "QoQ" at bounding box center [669, 294] width 23 height 12
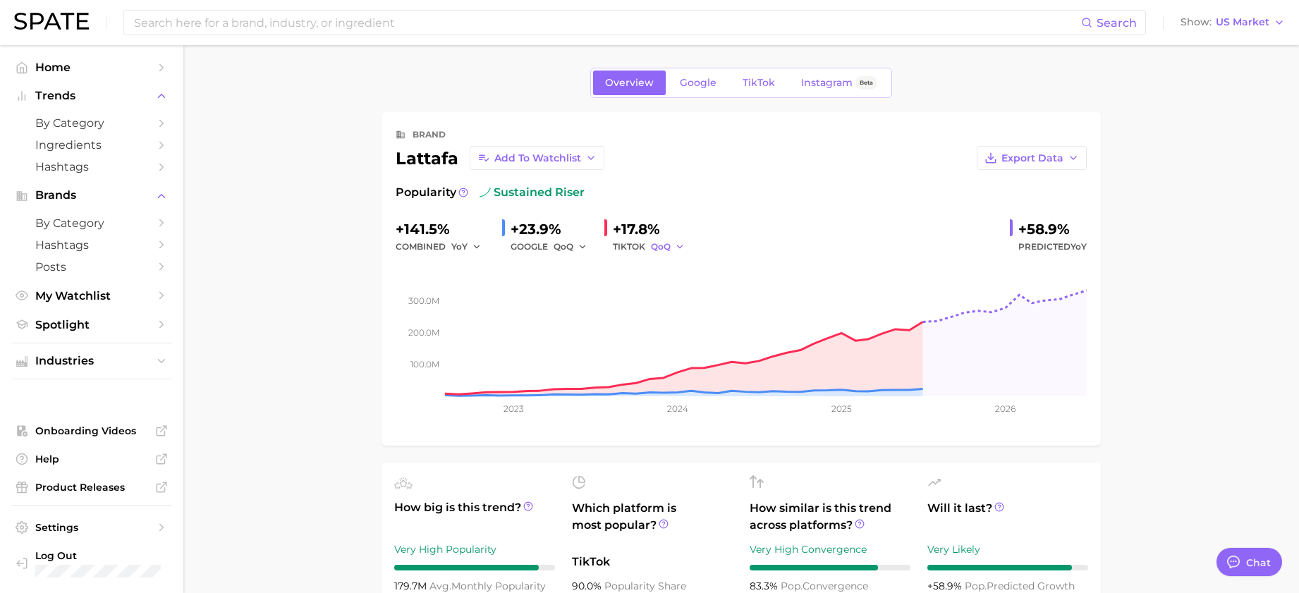
click at [659, 250] on span "QoQ" at bounding box center [661, 247] width 20 height 12
click at [662, 267] on span "YoY" at bounding box center [667, 269] width 18 height 12
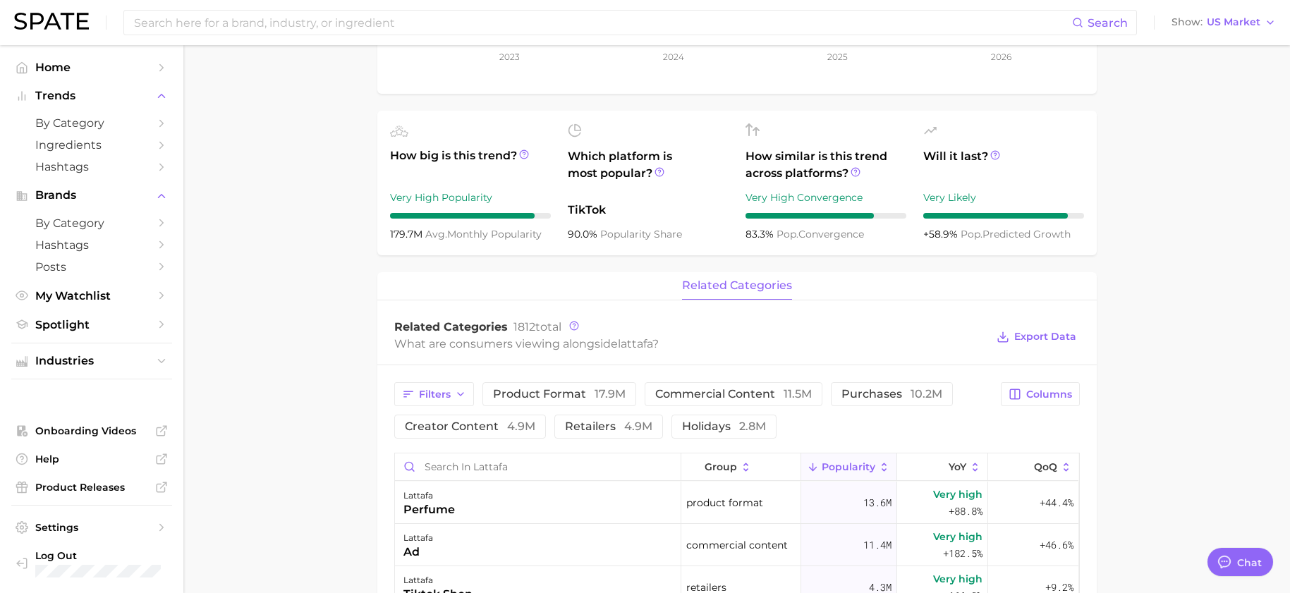
scroll to position [353, 0]
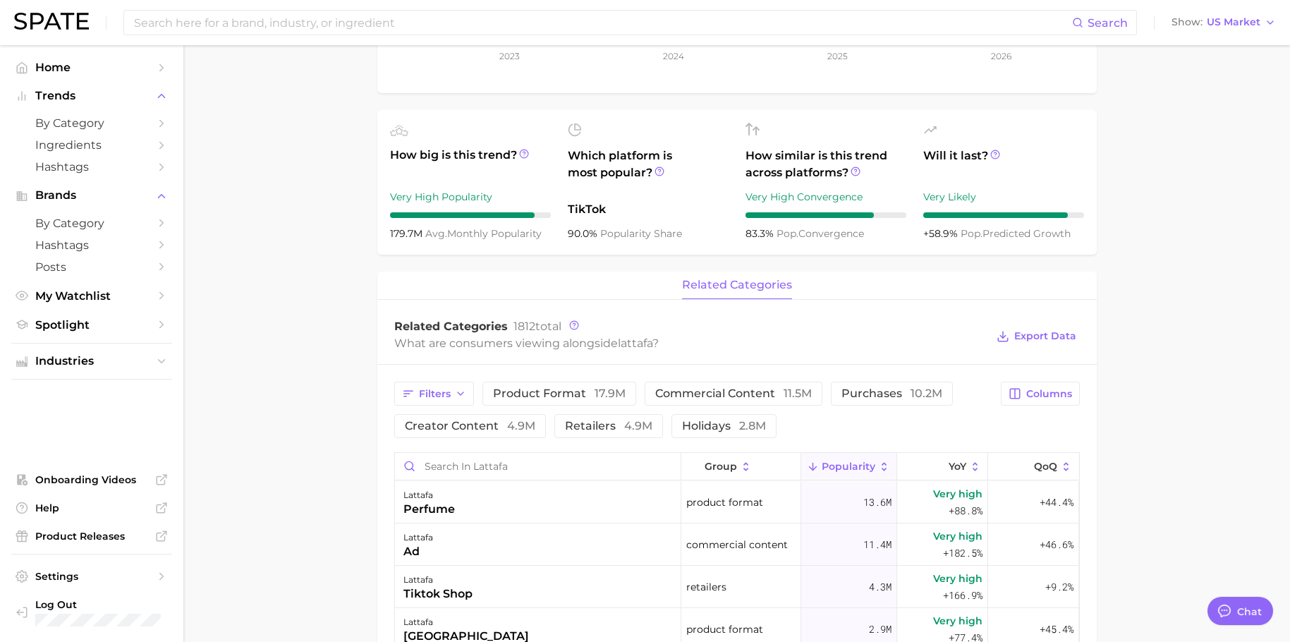
type textarea "x"
